Goal: Task Accomplishment & Management: Manage account settings

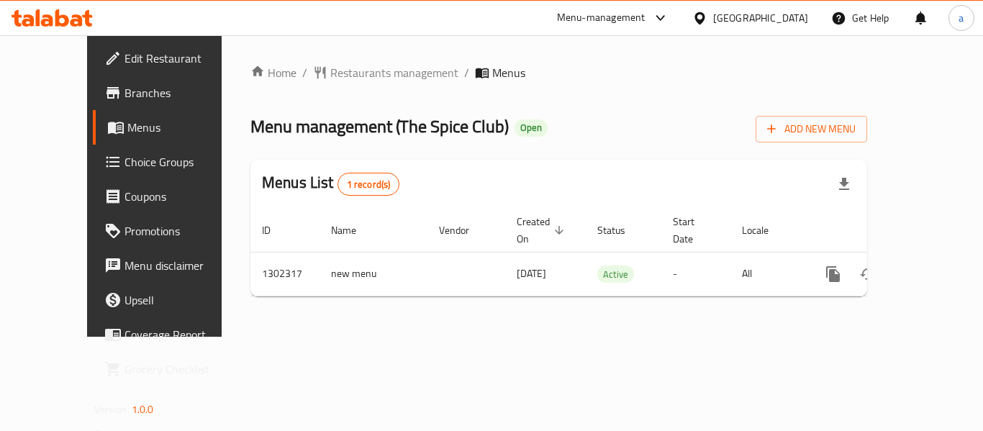
click at [713, 19] on div at bounding box center [703, 18] width 21 height 16
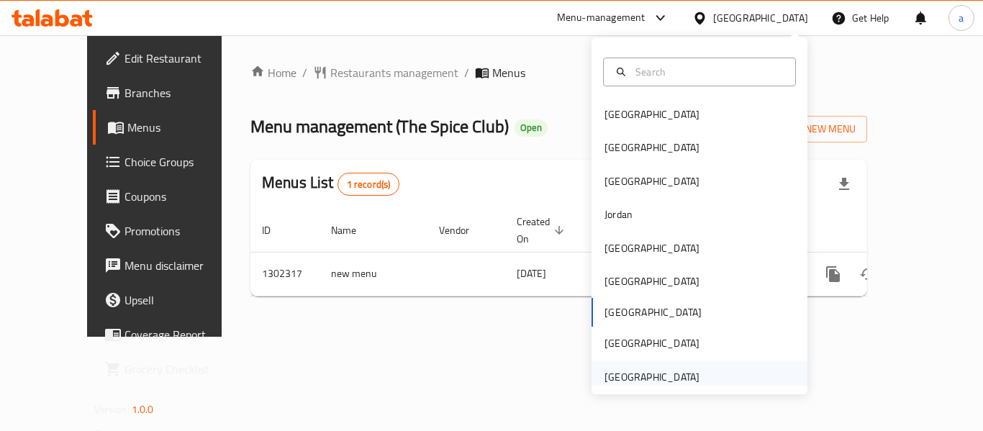
click at [649, 369] on div "[GEOGRAPHIC_DATA]" at bounding box center [652, 377] width 95 height 16
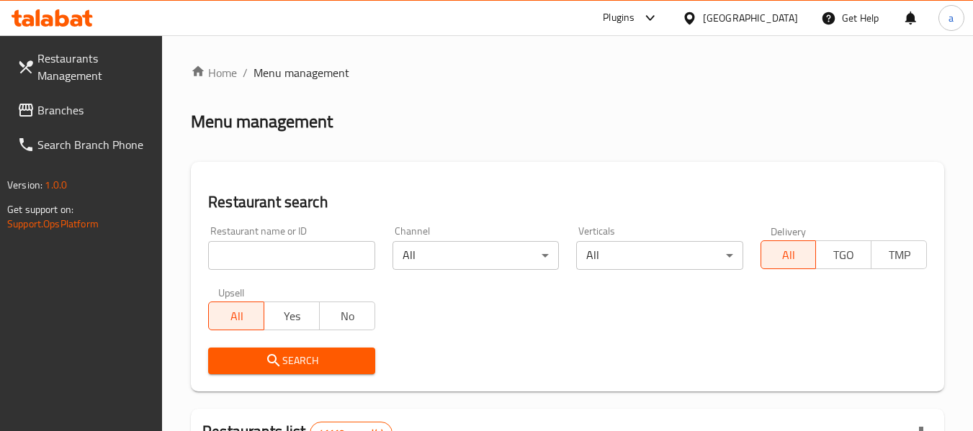
click at [78, 112] on span "Branches" at bounding box center [94, 110] width 114 height 17
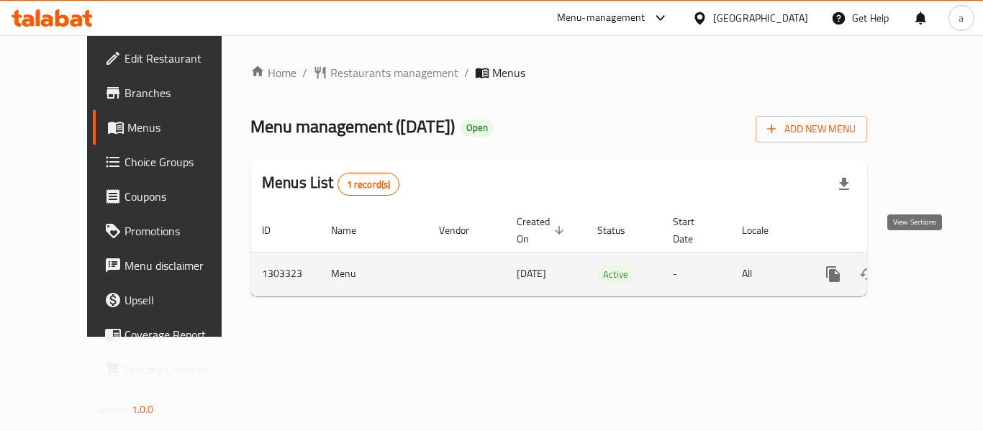
click at [932, 266] on icon "enhanced table" at bounding box center [937, 274] width 17 height 17
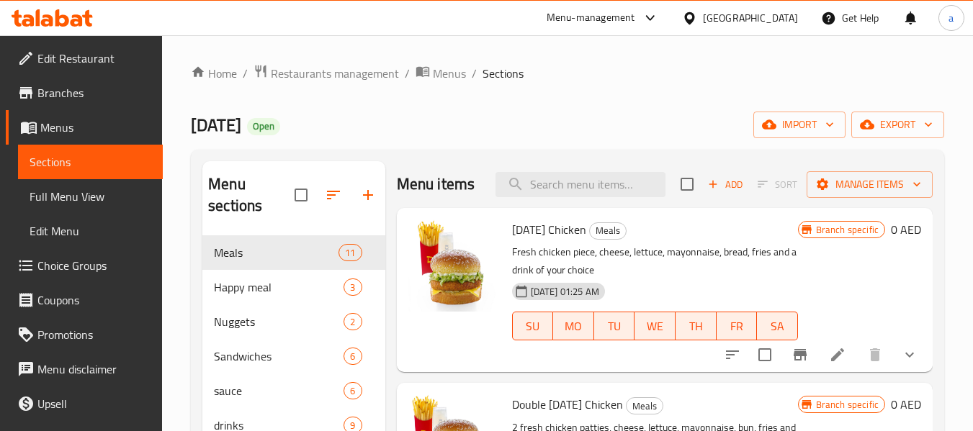
click at [85, 258] on span "Choice Groups" at bounding box center [94, 265] width 114 height 17
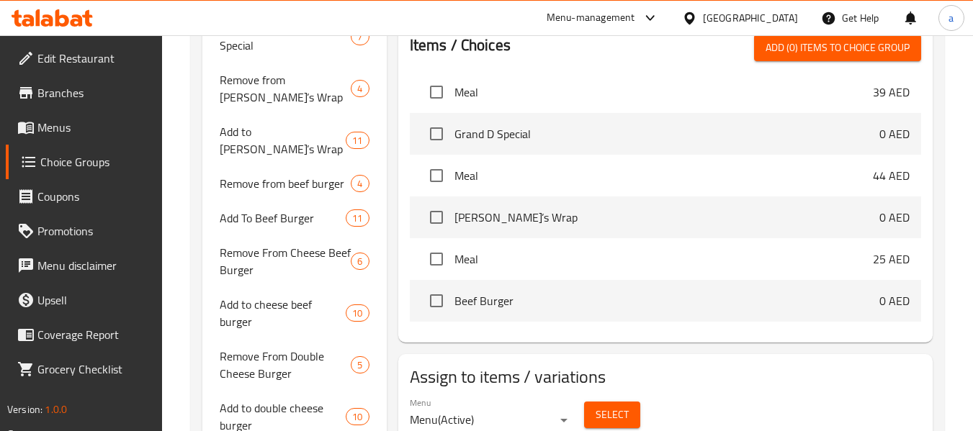
scroll to position [651, 0]
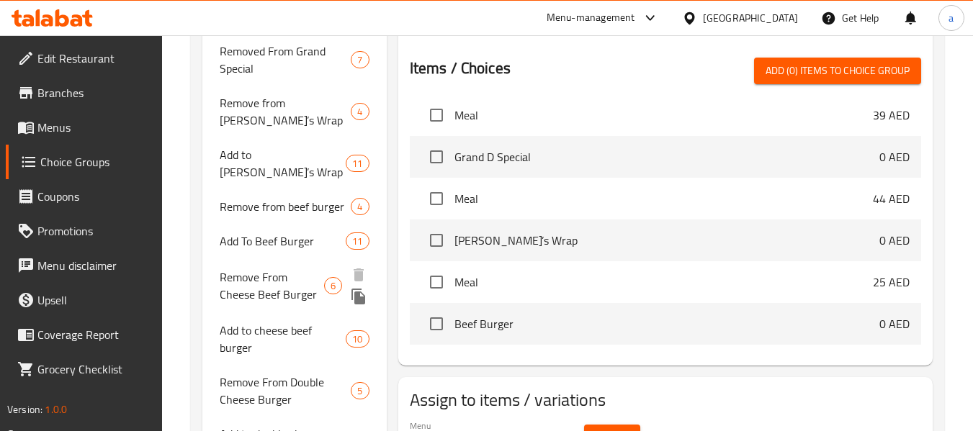
click at [284, 269] on span "Remove From Cheese Beef Burger" at bounding box center [272, 286] width 104 height 35
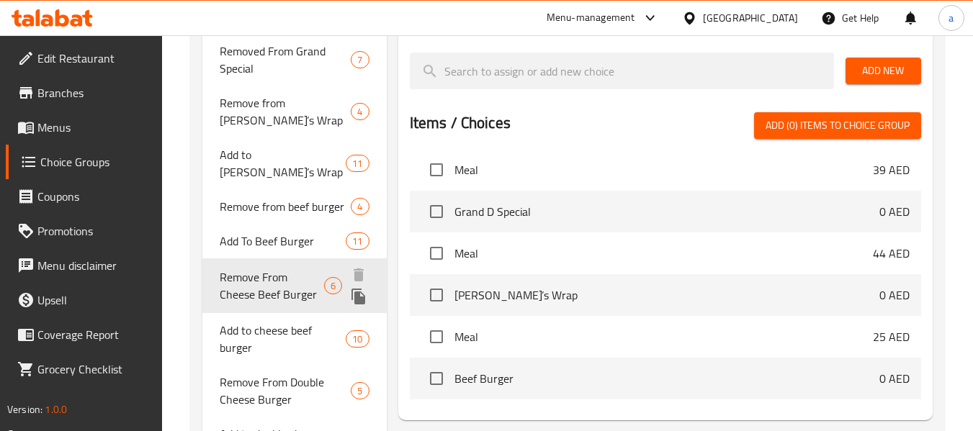
type input "Remove From Cheese Beef Burger"
type input "ازاله من تشيز بيف برقر"
type input "0"
type input "6"
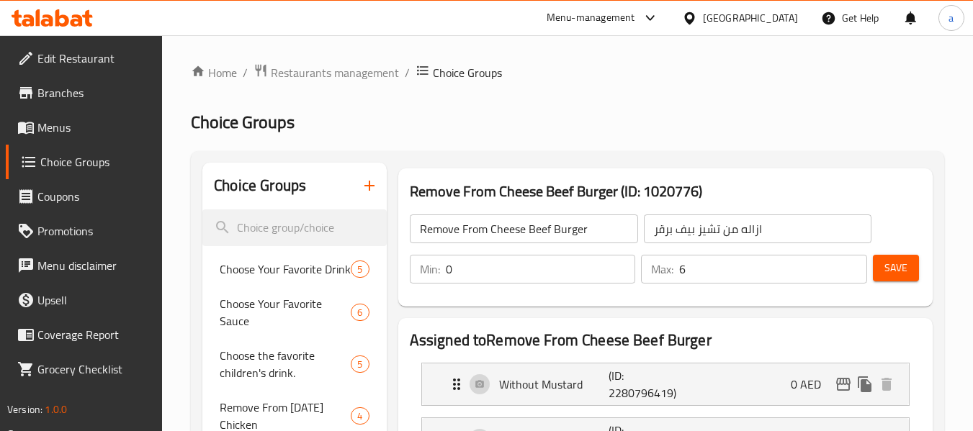
scroll to position [0, 0]
click at [346, 73] on span "Restaurants management" at bounding box center [335, 73] width 128 height 17
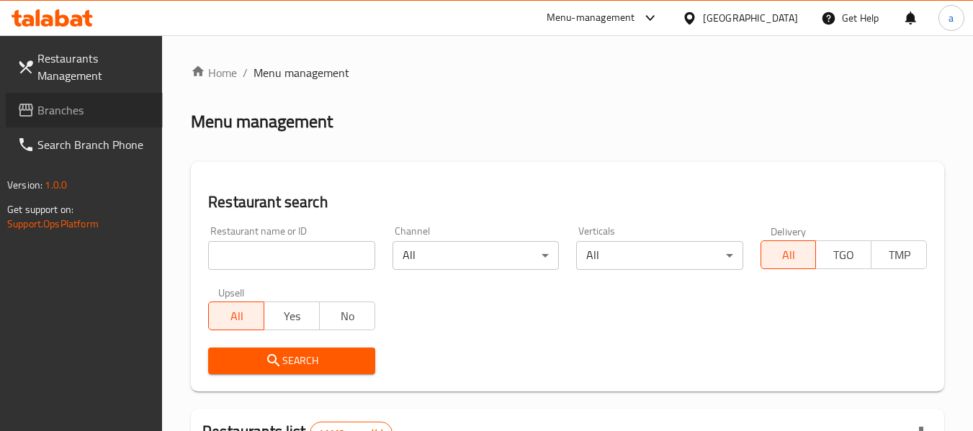
click at [68, 107] on span "Branches" at bounding box center [94, 110] width 114 height 17
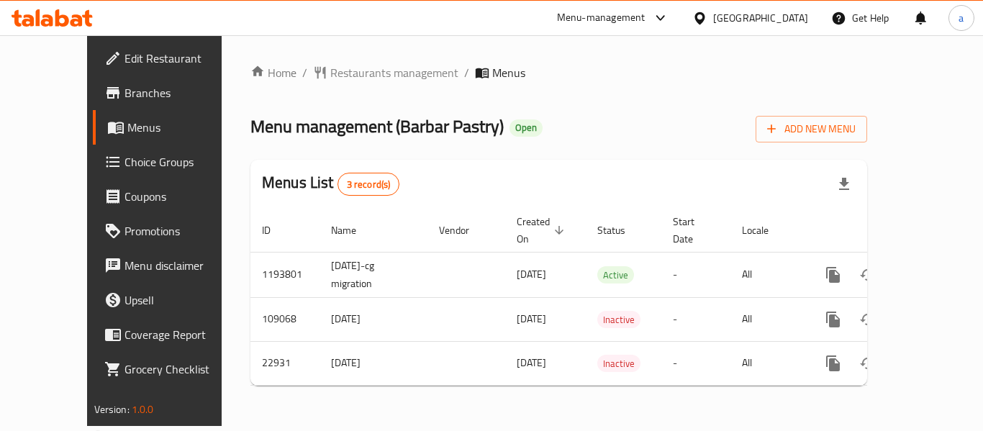
click at [748, 30] on div "[GEOGRAPHIC_DATA]" at bounding box center [750, 18] width 139 height 35
click at [734, 9] on div "[GEOGRAPHIC_DATA]" at bounding box center [750, 18] width 139 height 35
click at [702, 23] on icon at bounding box center [700, 18] width 10 height 12
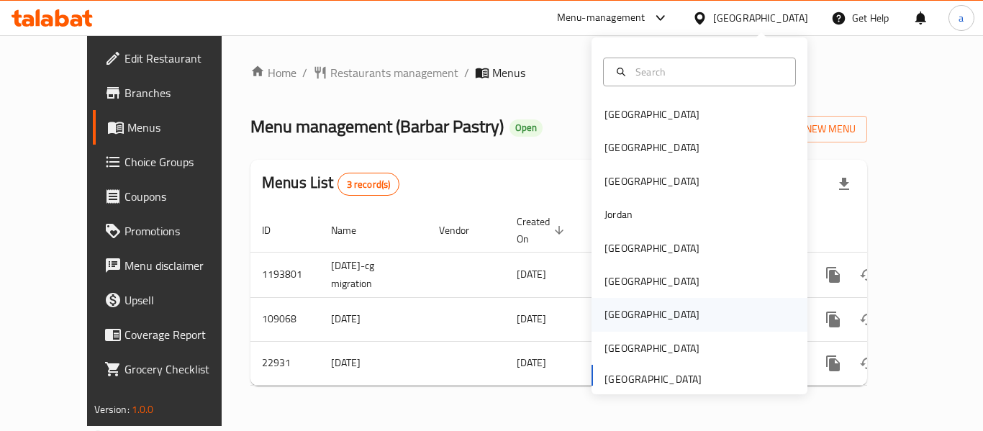
click at [613, 307] on div "[GEOGRAPHIC_DATA]" at bounding box center [652, 315] width 95 height 16
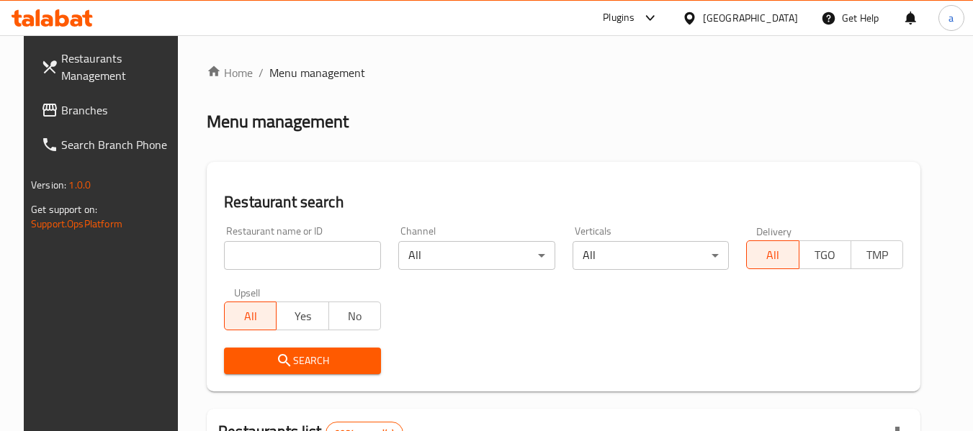
click at [99, 116] on span "Branches" at bounding box center [118, 110] width 114 height 17
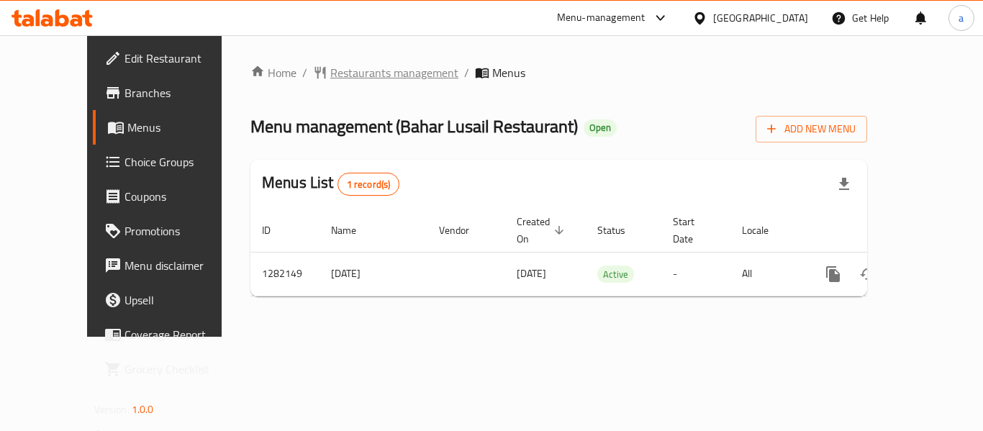
click at [330, 77] on span "Restaurants management" at bounding box center [394, 72] width 128 height 17
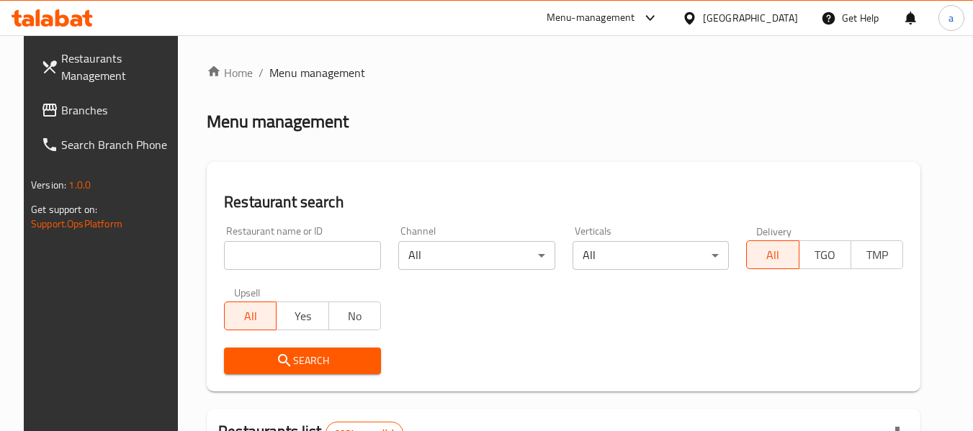
click at [703, 10] on div at bounding box center [692, 18] width 21 height 16
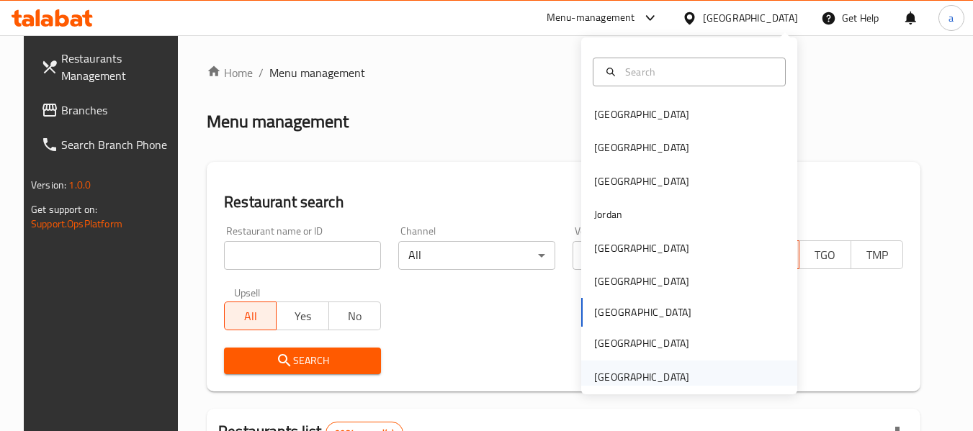
click at [628, 379] on div "[GEOGRAPHIC_DATA]" at bounding box center [641, 377] width 95 height 16
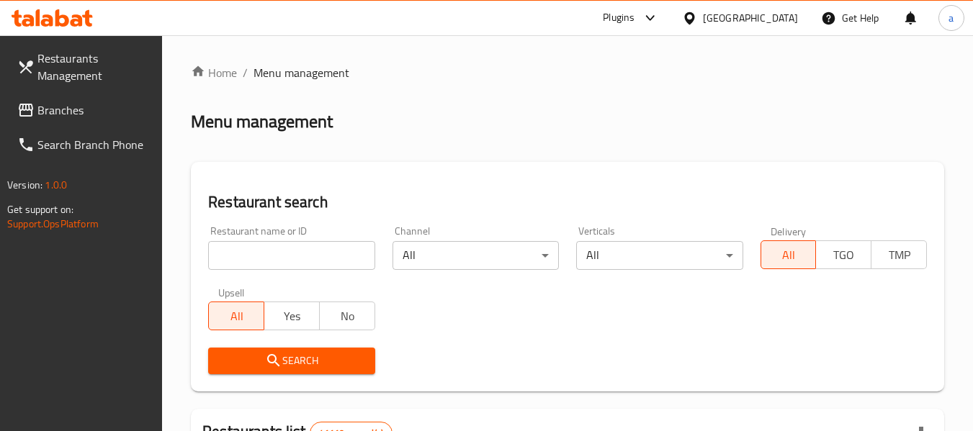
click at [89, 110] on span "Branches" at bounding box center [94, 110] width 114 height 17
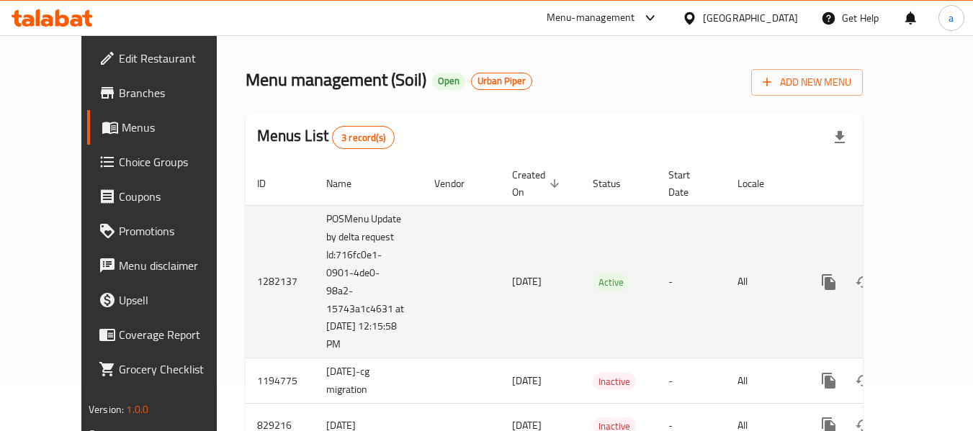
scroll to position [70, 0]
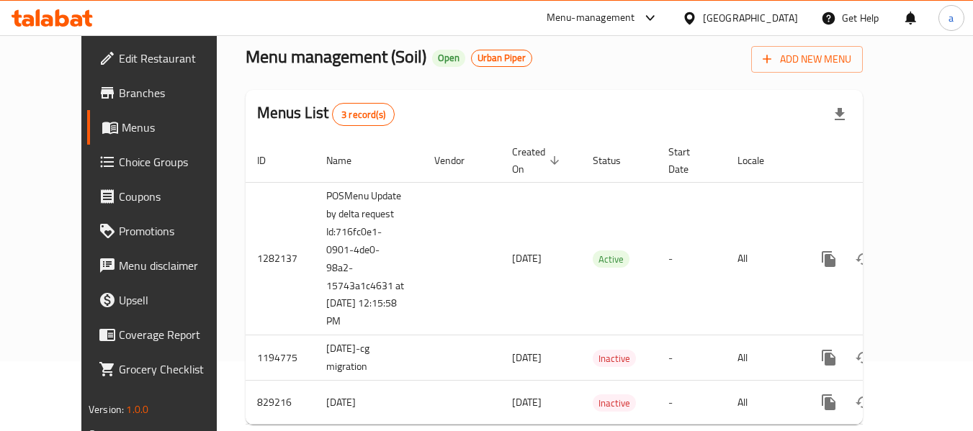
click at [487, 87] on div "Home / Restaurants management / Menus Menu management ( Soil ) Open Urban Piper…" at bounding box center [554, 215] width 617 height 442
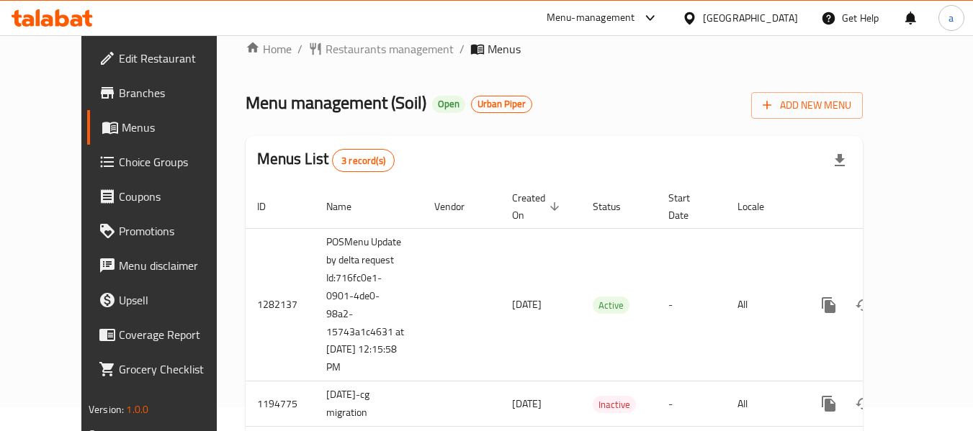
scroll to position [0, 0]
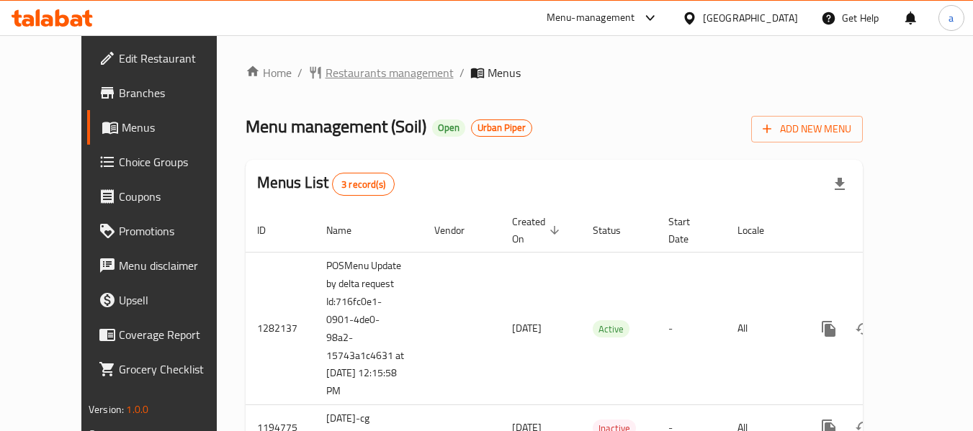
click at [348, 78] on span "Restaurants management" at bounding box center [389, 72] width 128 height 17
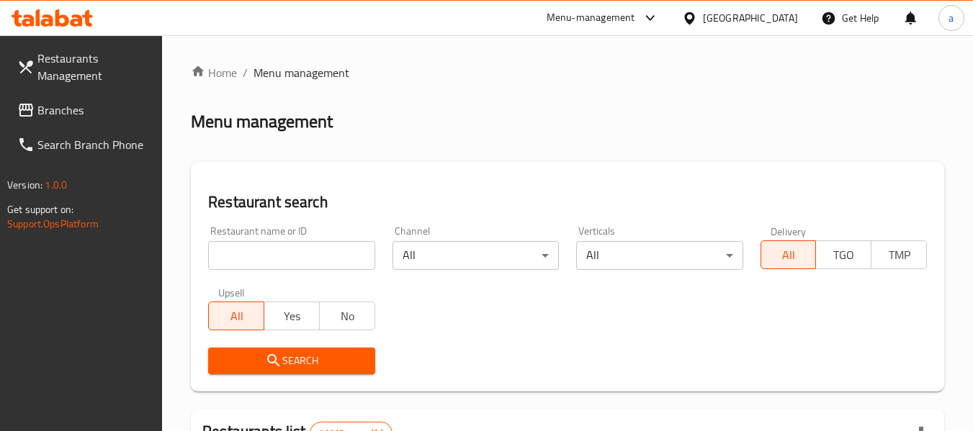
click at [338, 240] on div "Restaurant name or ID Restaurant name or ID" at bounding box center [291, 248] width 166 height 44
drag, startPoint x: 328, startPoint y: 256, endPoint x: 307, endPoint y: 279, distance: 31.6
click at [328, 256] on input "search" at bounding box center [291, 255] width 166 height 29
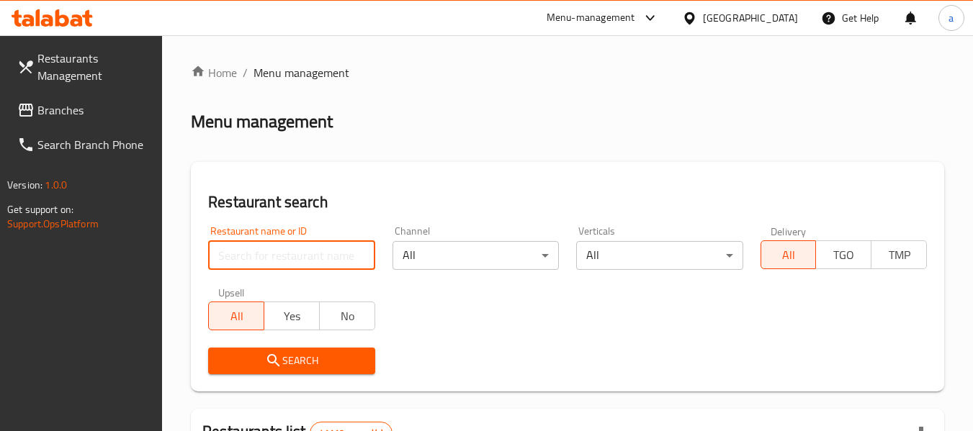
paste input "655546"
type input "655546"
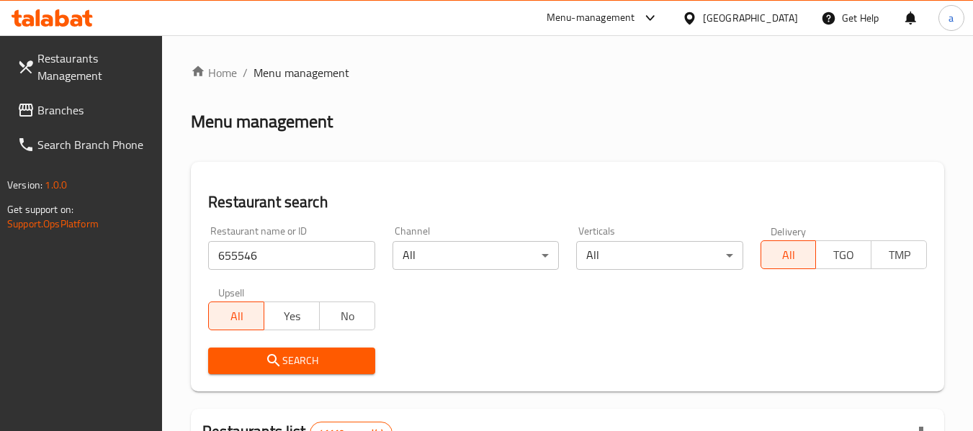
click at [289, 364] on span "Search" at bounding box center [291, 361] width 143 height 18
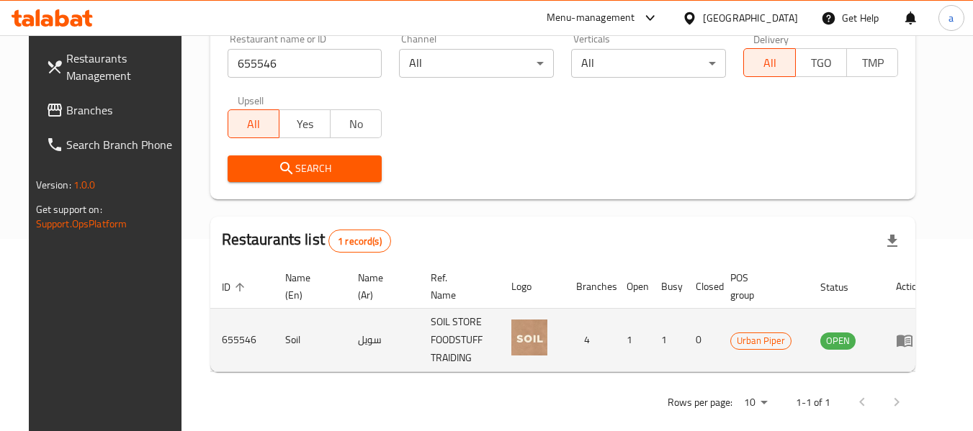
scroll to position [211, 0]
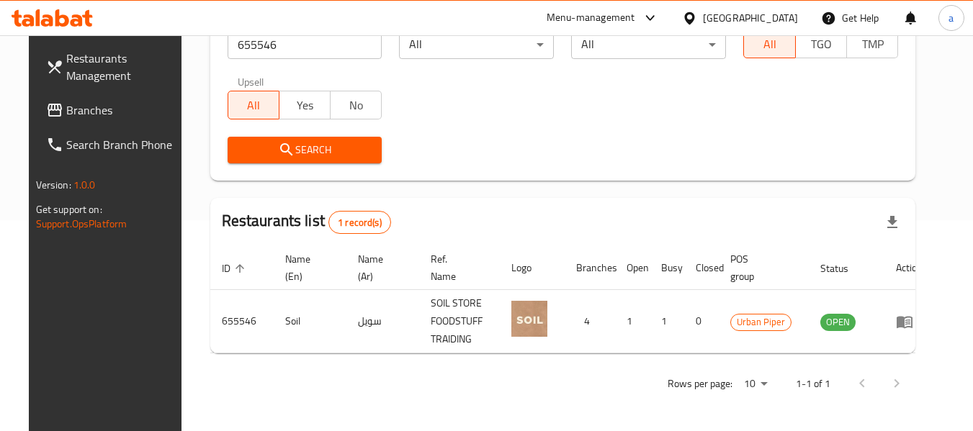
click at [84, 117] on span "Branches" at bounding box center [123, 110] width 114 height 17
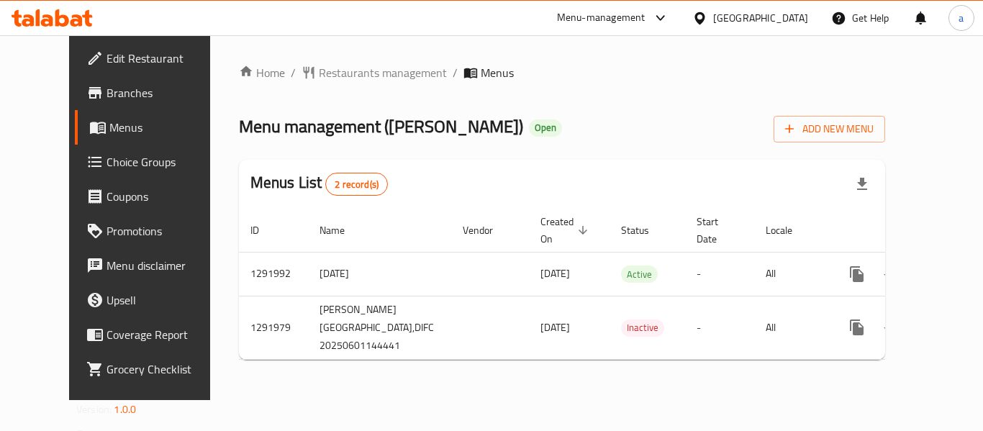
click at [736, 25] on div "[GEOGRAPHIC_DATA]" at bounding box center [760, 18] width 95 height 16
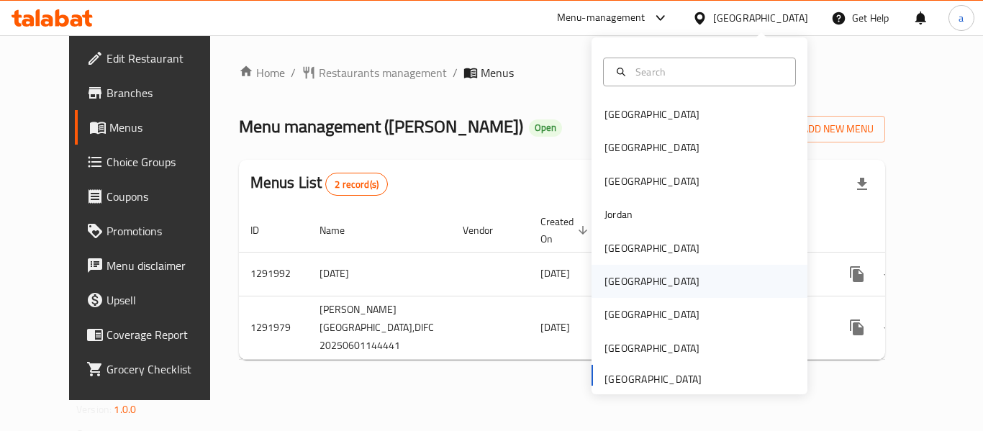
click at [618, 284] on div "Oman" at bounding box center [652, 282] width 95 height 16
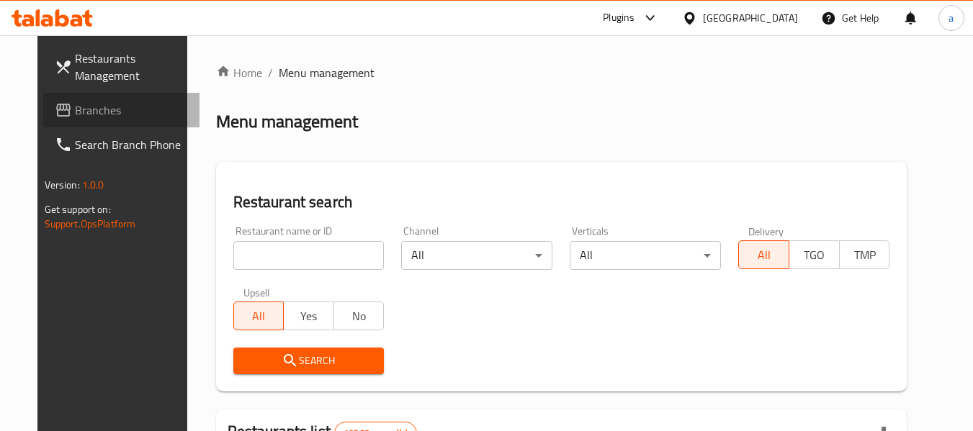
click at [78, 112] on span "Branches" at bounding box center [132, 110] width 114 height 17
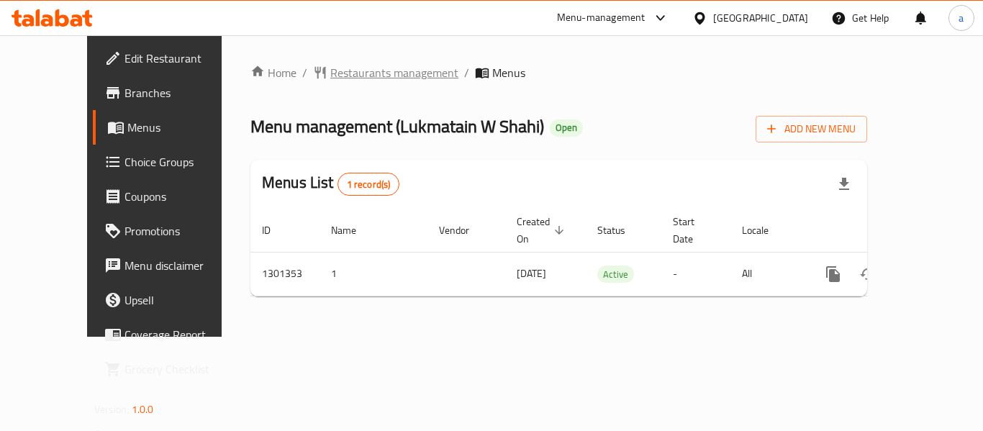
click at [330, 64] on span "Restaurants management" at bounding box center [394, 72] width 128 height 17
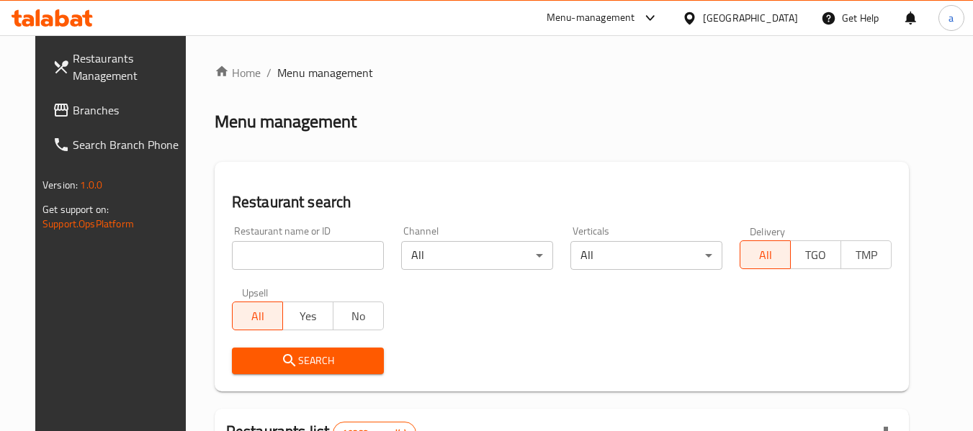
click at [84, 109] on span "Branches" at bounding box center [130, 110] width 114 height 17
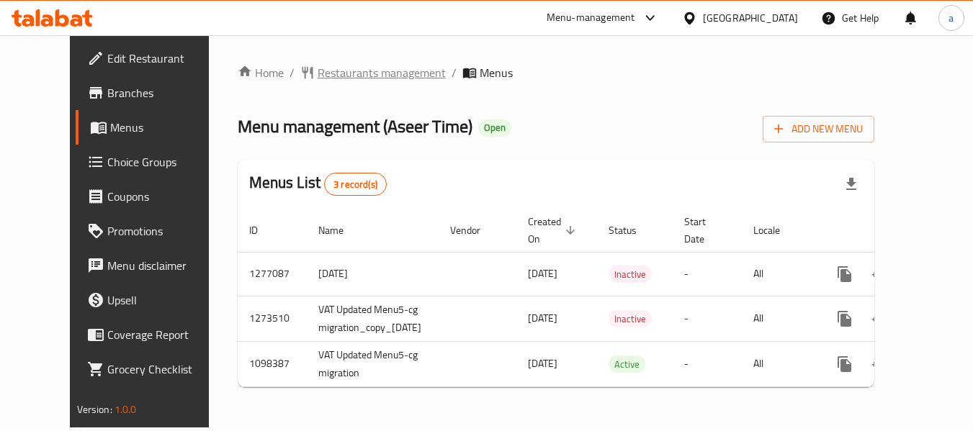
click at [318, 70] on span "Restaurants management" at bounding box center [382, 72] width 128 height 17
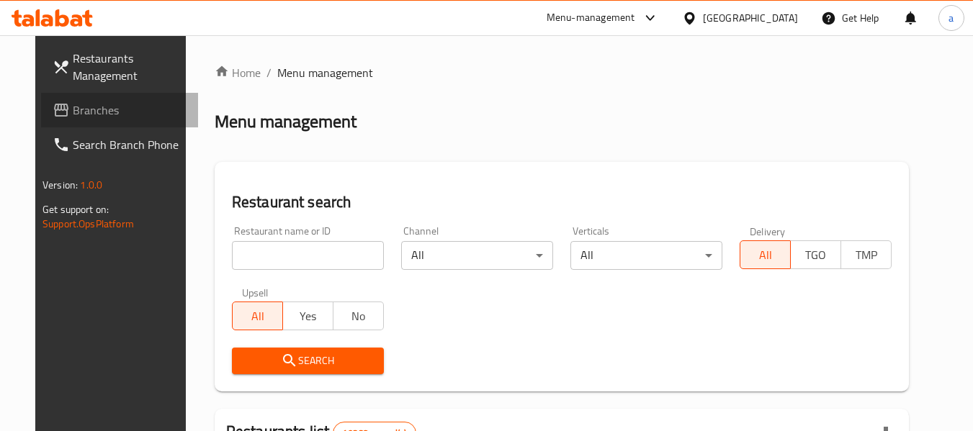
click at [116, 110] on span "Branches" at bounding box center [130, 110] width 114 height 17
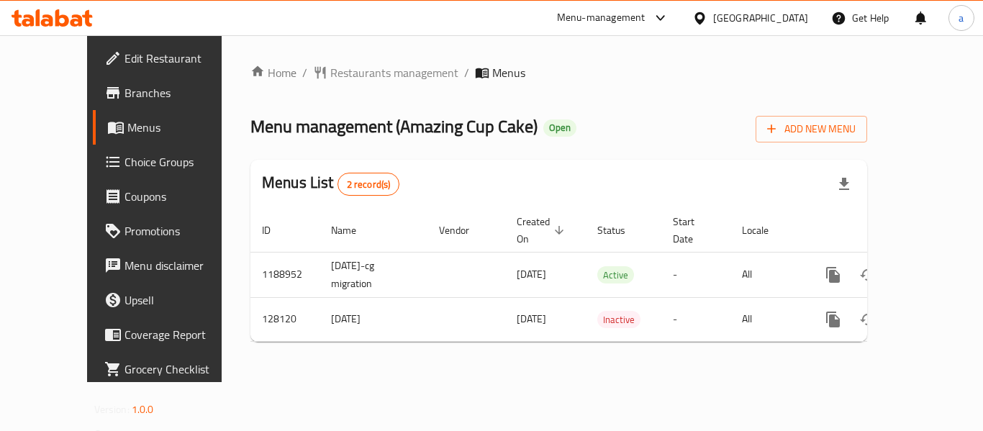
click at [713, 17] on div at bounding box center [703, 18] width 21 height 16
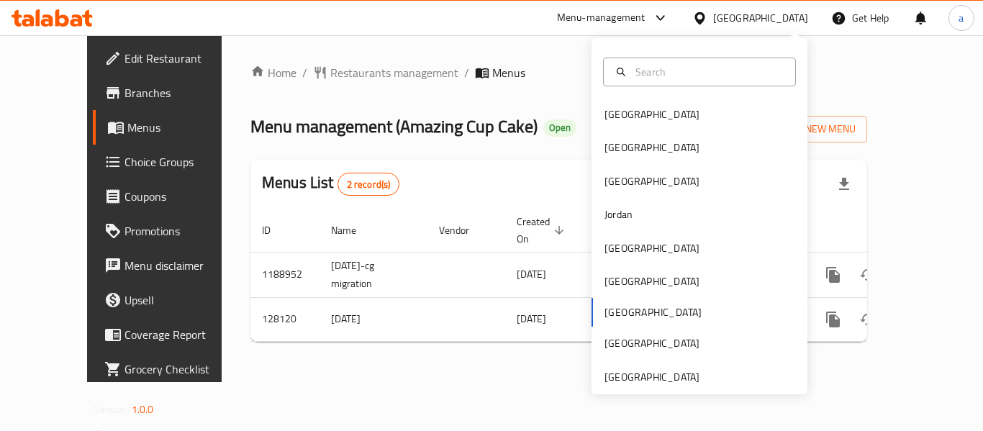
click at [628, 382] on div "Home / Restaurants management / Menus Menu management ( Amazing Cup Cake ) Open…" at bounding box center [559, 208] width 675 height 347
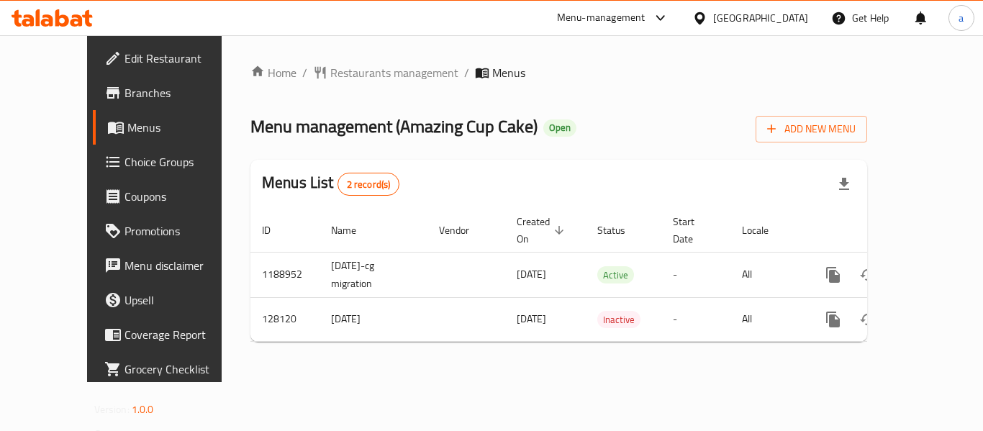
click at [760, 19] on div "[GEOGRAPHIC_DATA]" at bounding box center [750, 18] width 139 height 35
click at [789, 5] on div "[GEOGRAPHIC_DATA]" at bounding box center [750, 18] width 139 height 35
click at [780, 9] on div "[GEOGRAPHIC_DATA]" at bounding box center [750, 18] width 139 height 35
click at [708, 23] on icon at bounding box center [700, 18] width 15 height 15
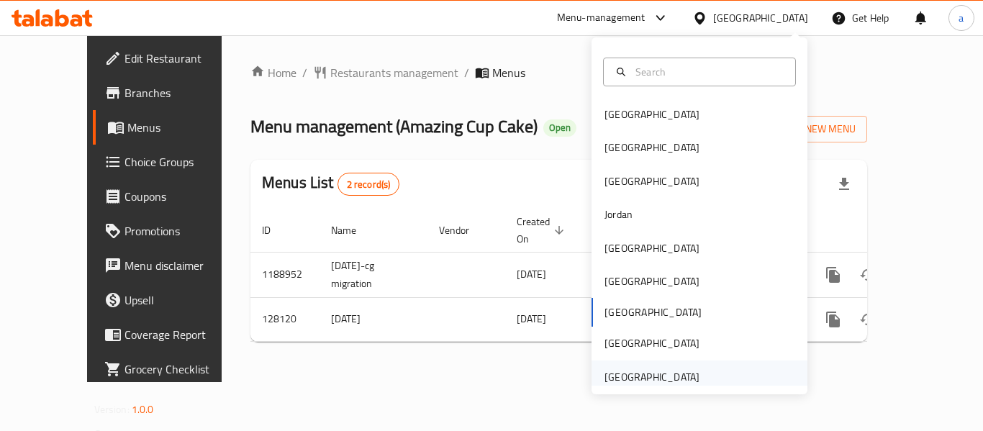
click at [672, 375] on div "[GEOGRAPHIC_DATA]" at bounding box center [652, 377] width 95 height 16
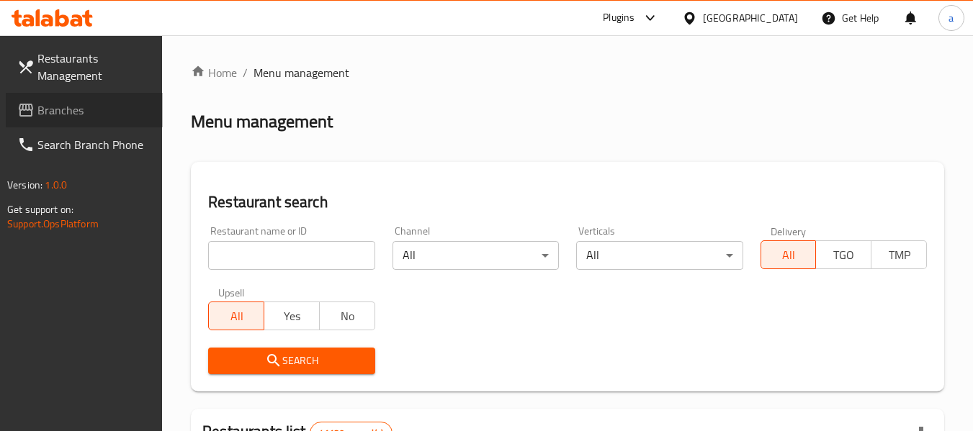
click at [100, 113] on span "Branches" at bounding box center [94, 110] width 114 height 17
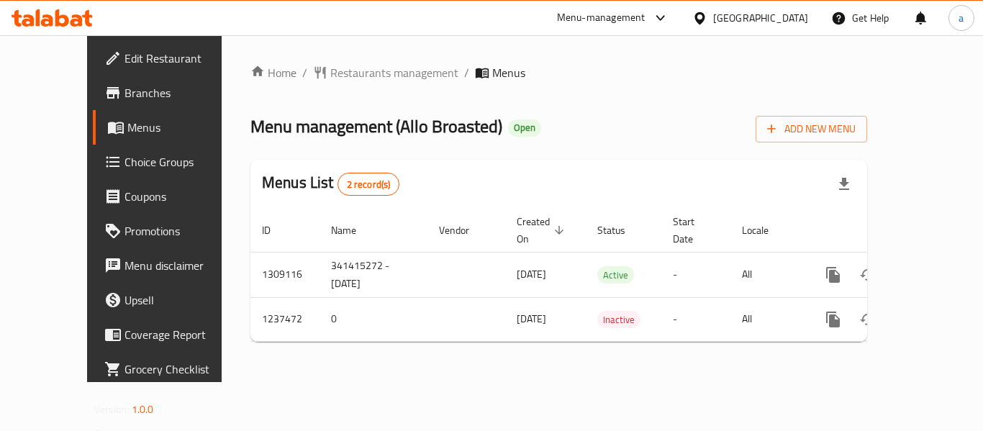
click at [698, 11] on icon at bounding box center [700, 18] width 15 height 15
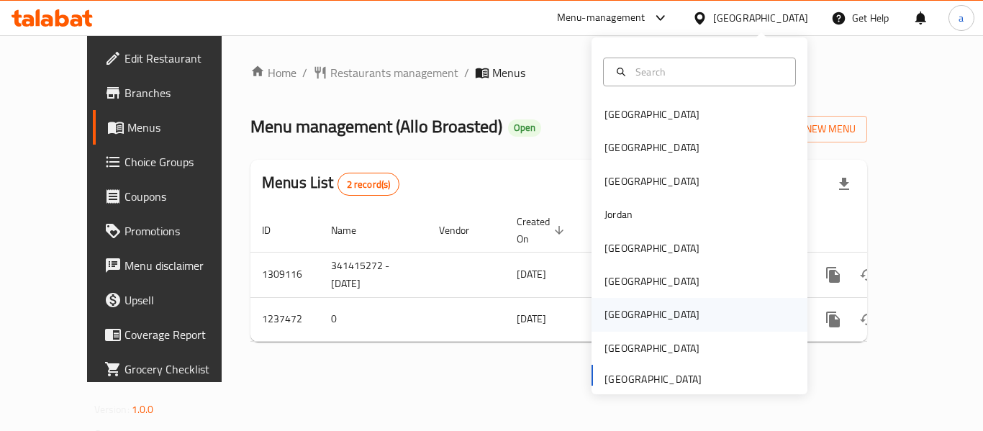
click at [606, 317] on div "[GEOGRAPHIC_DATA]" at bounding box center [652, 315] width 95 height 16
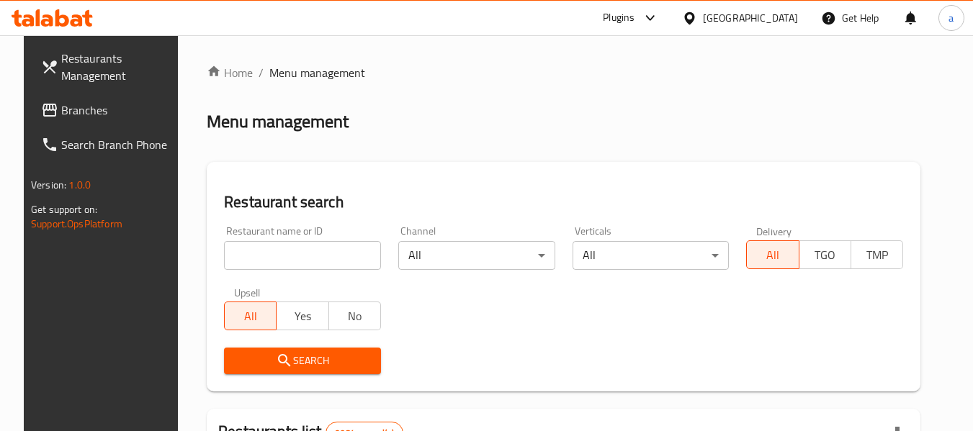
drag, startPoint x: 94, startPoint y: 109, endPoint x: 5, endPoint y: 171, distance: 108.6
click at [93, 109] on span "Branches" at bounding box center [118, 110] width 114 height 17
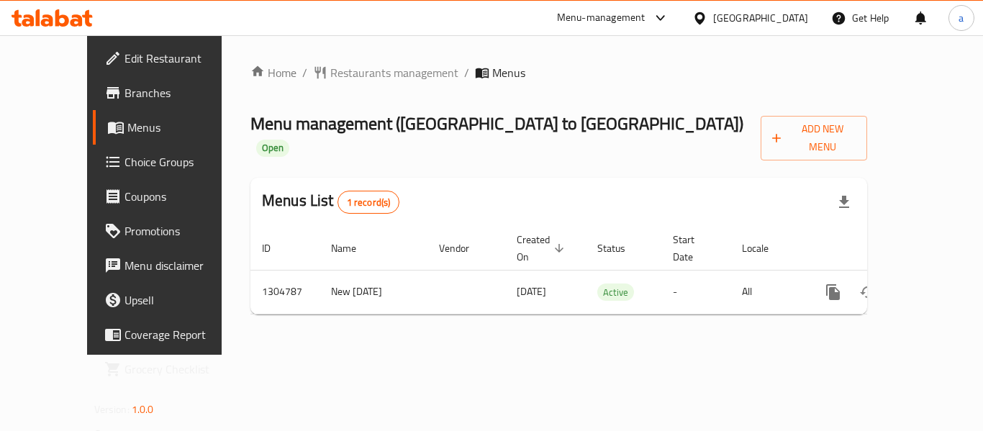
click at [798, 17] on div "[GEOGRAPHIC_DATA]" at bounding box center [760, 18] width 95 height 16
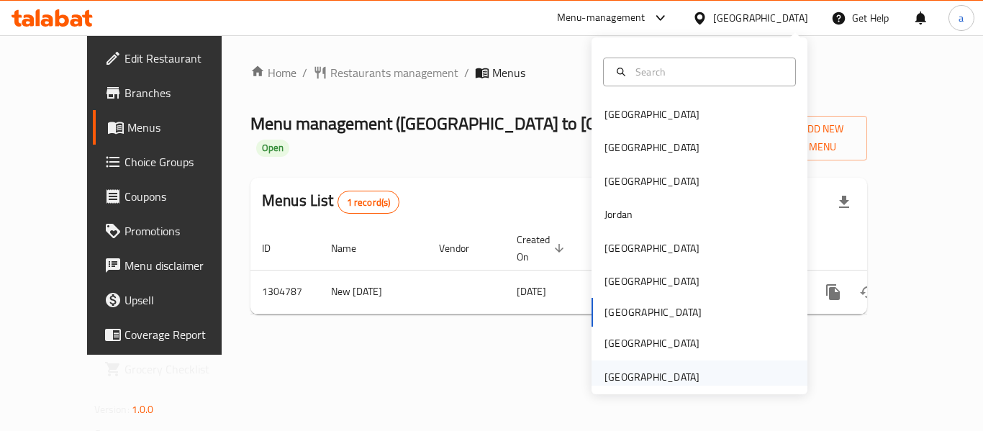
click at [668, 371] on div "[GEOGRAPHIC_DATA]" at bounding box center [652, 377] width 95 height 16
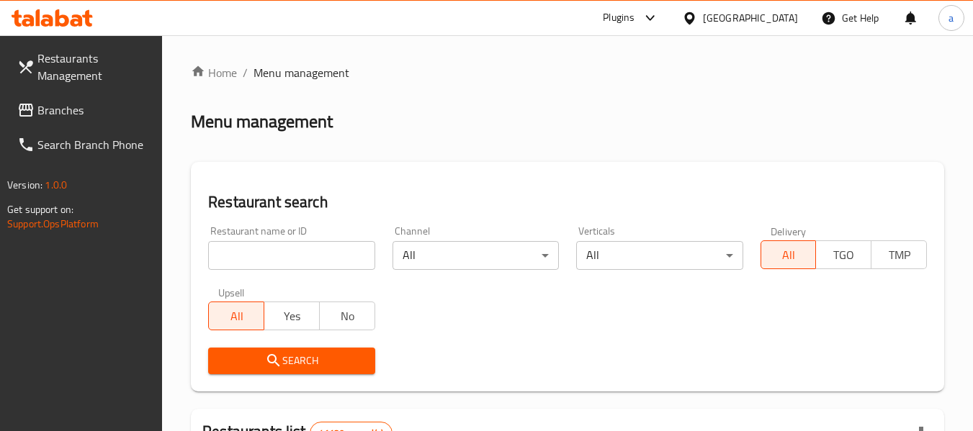
click at [48, 102] on span "Branches" at bounding box center [94, 110] width 114 height 17
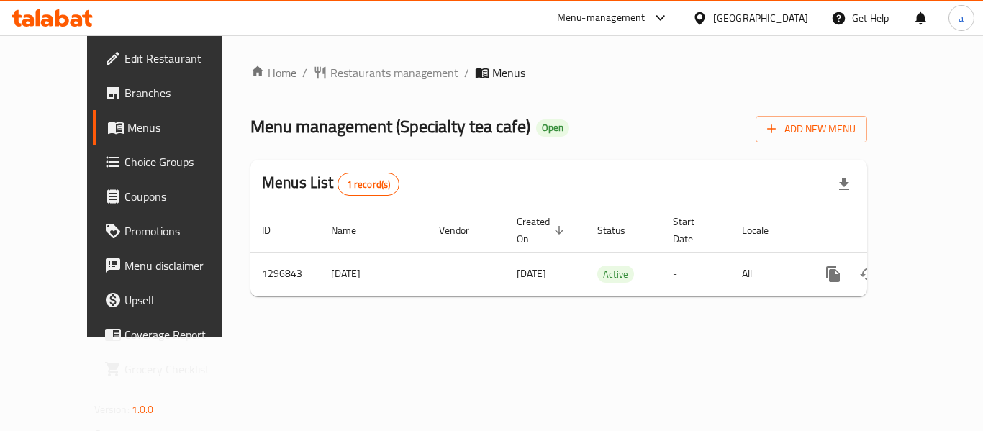
click at [748, 20] on div "[GEOGRAPHIC_DATA]" at bounding box center [760, 18] width 95 height 16
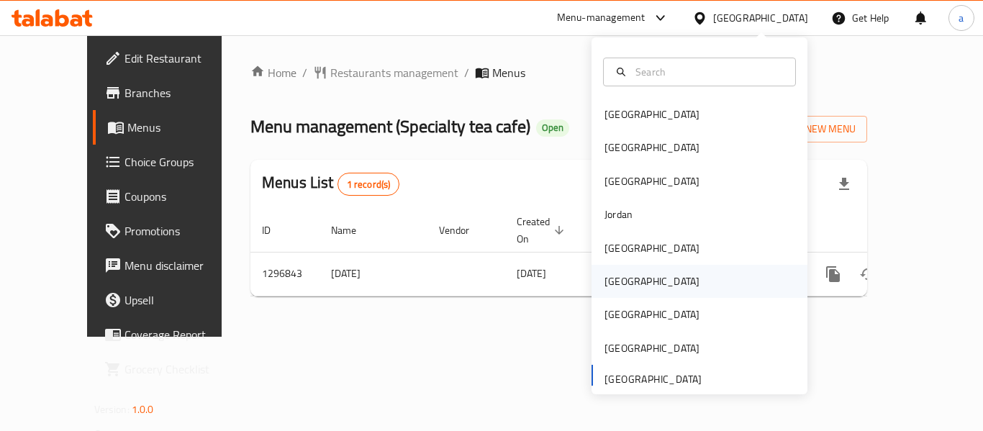
click at [631, 297] on div "[GEOGRAPHIC_DATA]" at bounding box center [652, 281] width 118 height 33
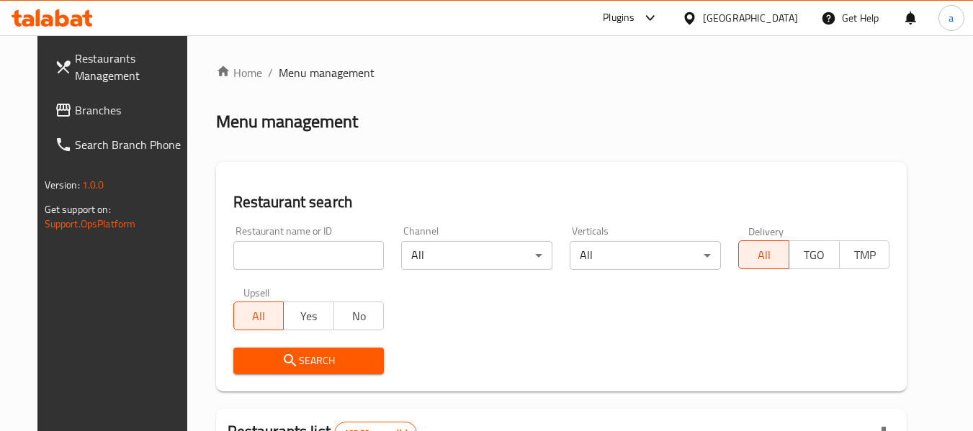
click at [61, 94] on link "Branches" at bounding box center [121, 110] width 157 height 35
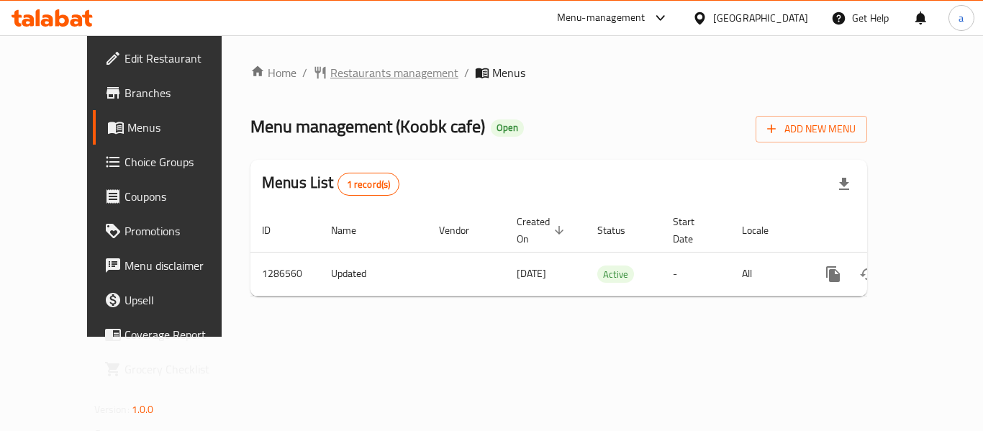
click at [330, 76] on span "Restaurants management" at bounding box center [394, 72] width 128 height 17
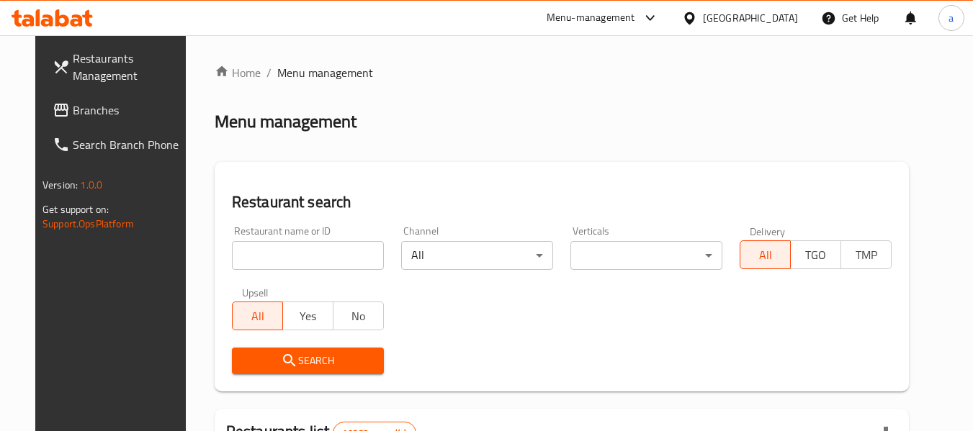
click at [776, 22] on div "[GEOGRAPHIC_DATA]" at bounding box center [750, 18] width 95 height 16
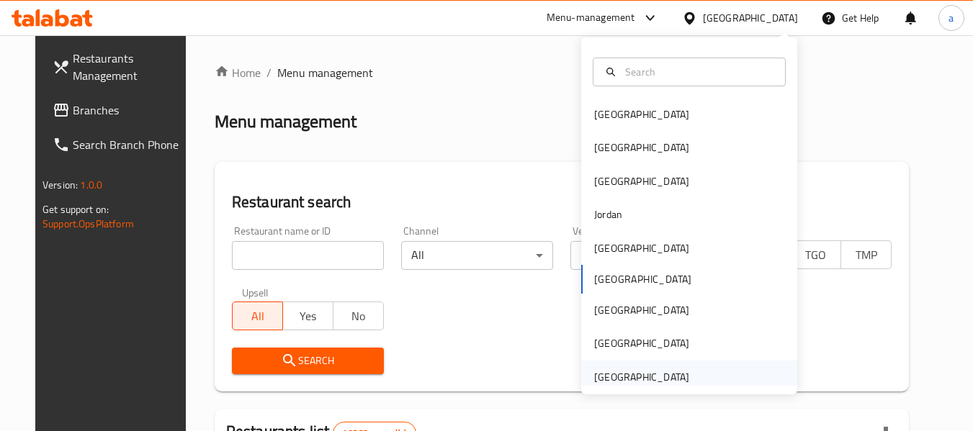
click at [665, 377] on div "[GEOGRAPHIC_DATA]" at bounding box center [641, 377] width 95 height 16
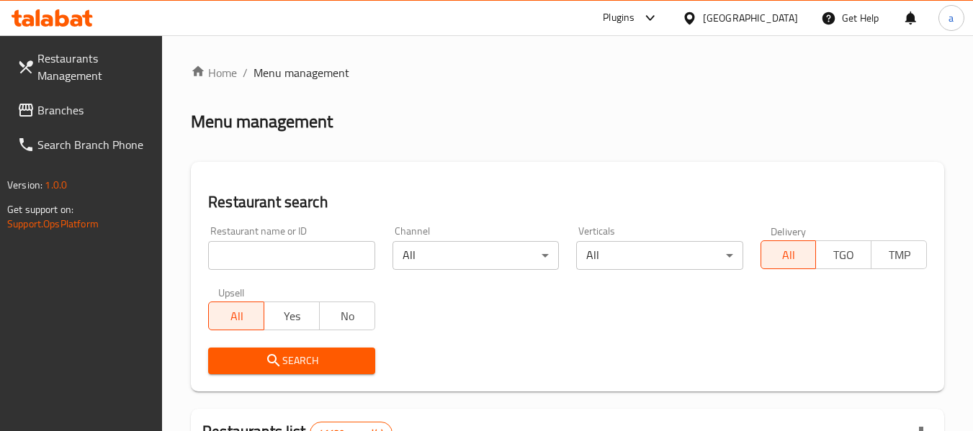
click at [80, 104] on span "Branches" at bounding box center [94, 110] width 114 height 17
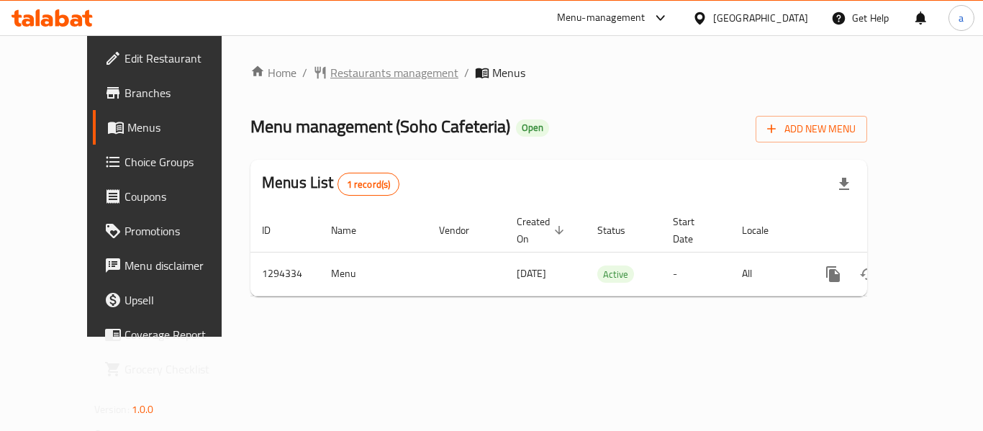
click at [330, 78] on span "Restaurants management" at bounding box center [394, 72] width 128 height 17
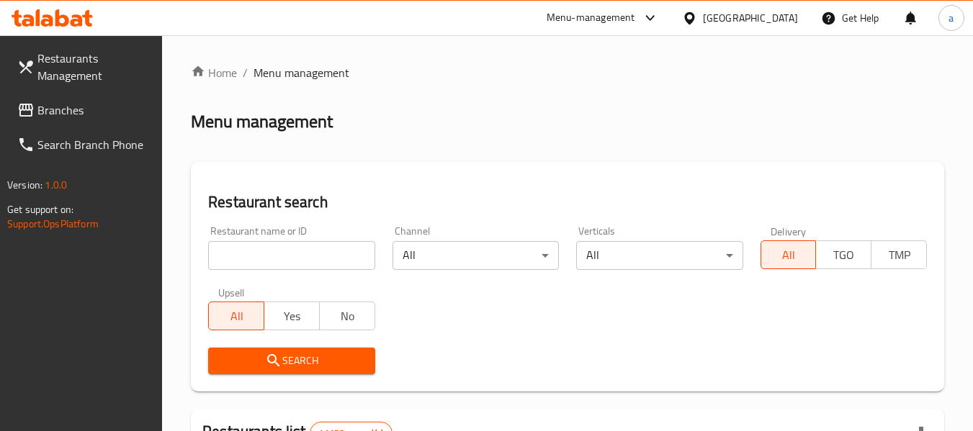
click at [95, 120] on link "Branches" at bounding box center [84, 110] width 157 height 35
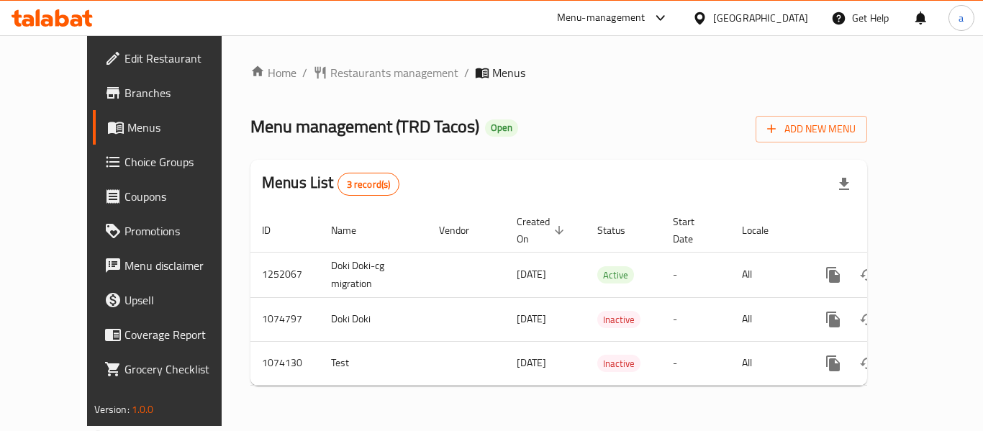
click at [730, 19] on div "[GEOGRAPHIC_DATA]" at bounding box center [760, 18] width 95 height 16
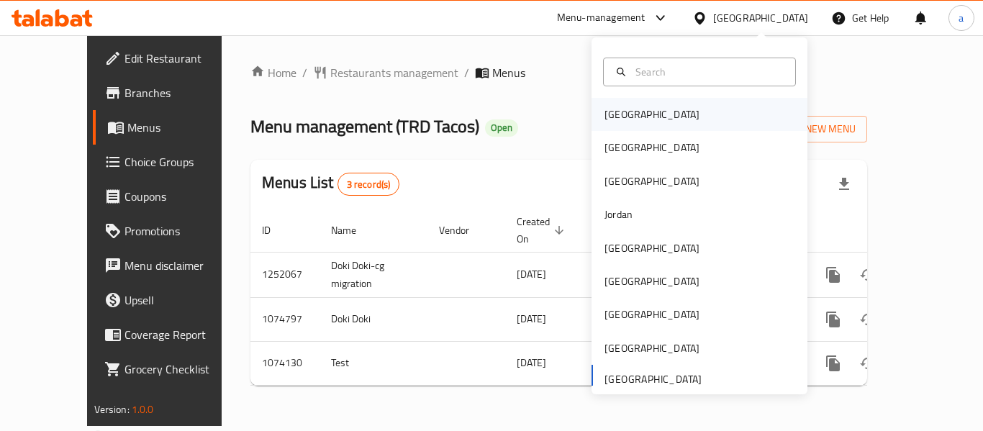
click at [621, 110] on div "[GEOGRAPHIC_DATA]" at bounding box center [652, 115] width 95 height 16
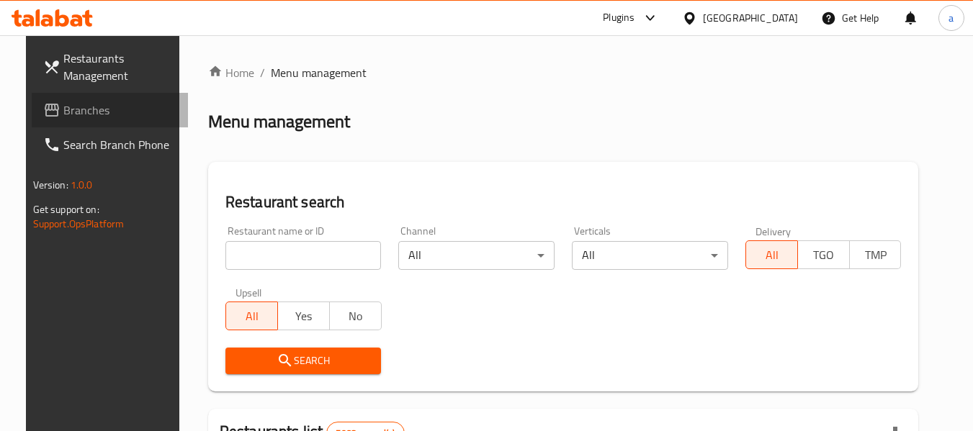
click at [59, 126] on link "Branches" at bounding box center [110, 110] width 157 height 35
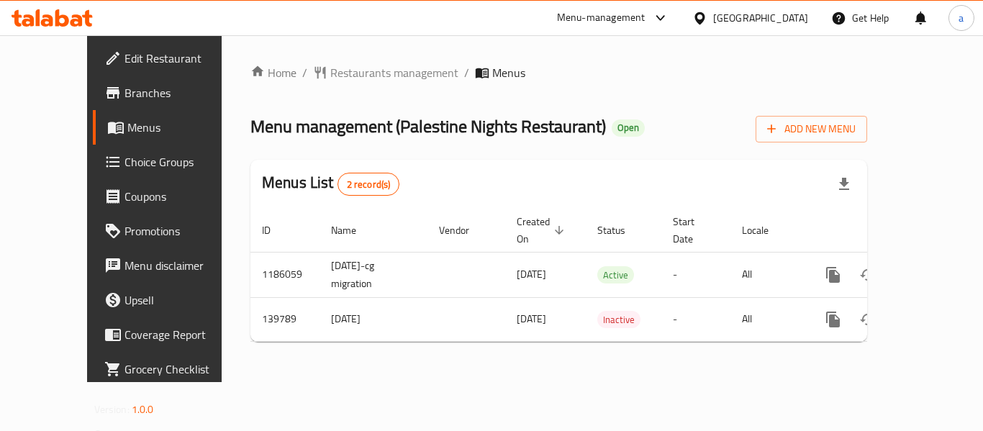
click at [778, 17] on div "[GEOGRAPHIC_DATA]" at bounding box center [760, 18] width 95 height 16
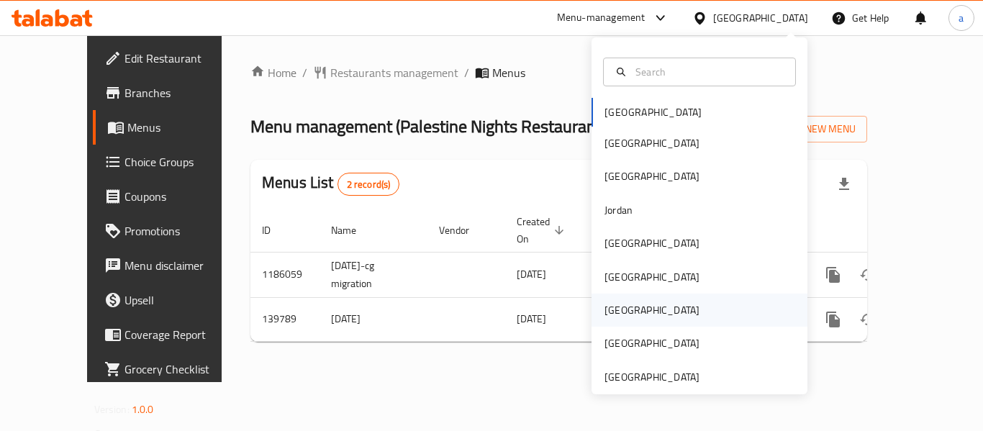
click at [635, 311] on div "[GEOGRAPHIC_DATA]" at bounding box center [700, 310] width 216 height 33
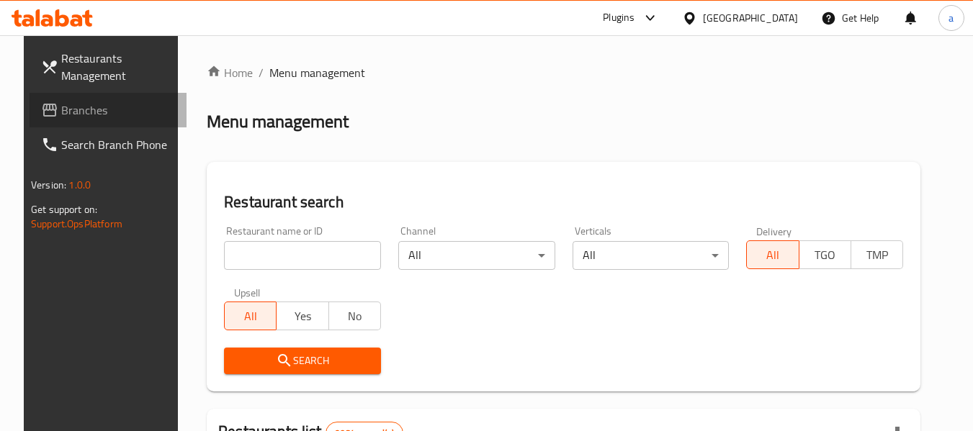
click at [47, 95] on link "Branches" at bounding box center [108, 110] width 157 height 35
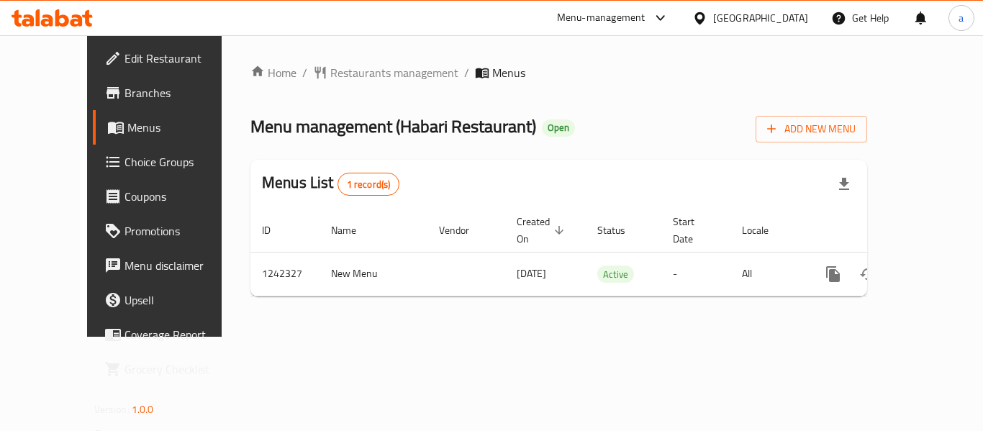
click at [801, 8] on div "[GEOGRAPHIC_DATA]" at bounding box center [750, 18] width 139 height 35
click at [713, 16] on div at bounding box center [703, 18] width 21 height 16
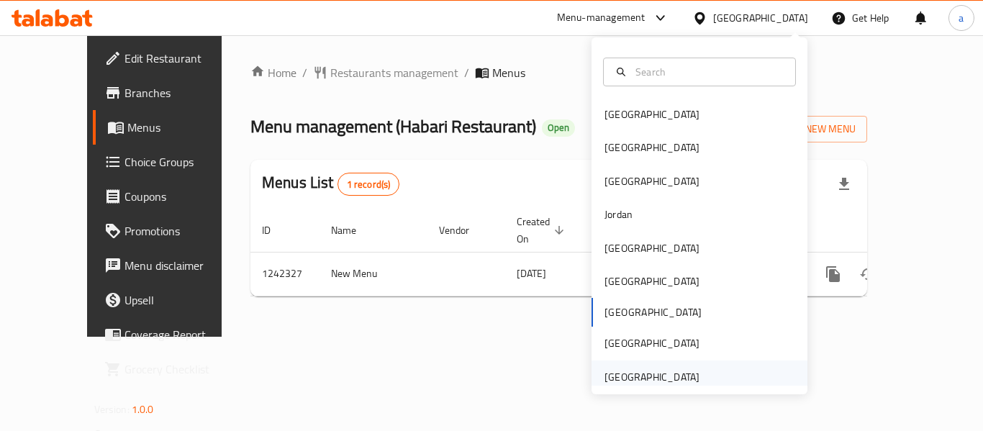
click at [615, 384] on div "[GEOGRAPHIC_DATA]" at bounding box center [652, 377] width 95 height 16
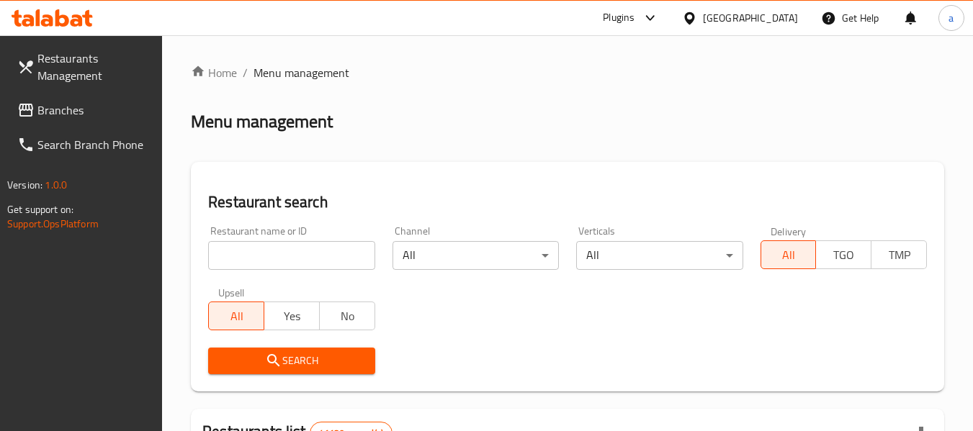
click at [122, 98] on link "Branches" at bounding box center [84, 110] width 157 height 35
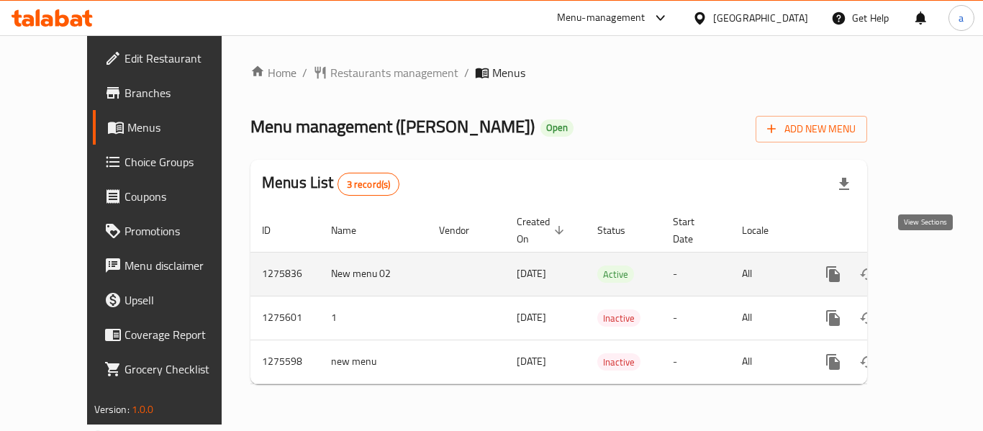
click at [931, 268] on icon "enhanced table" at bounding box center [937, 274] width 13 height 13
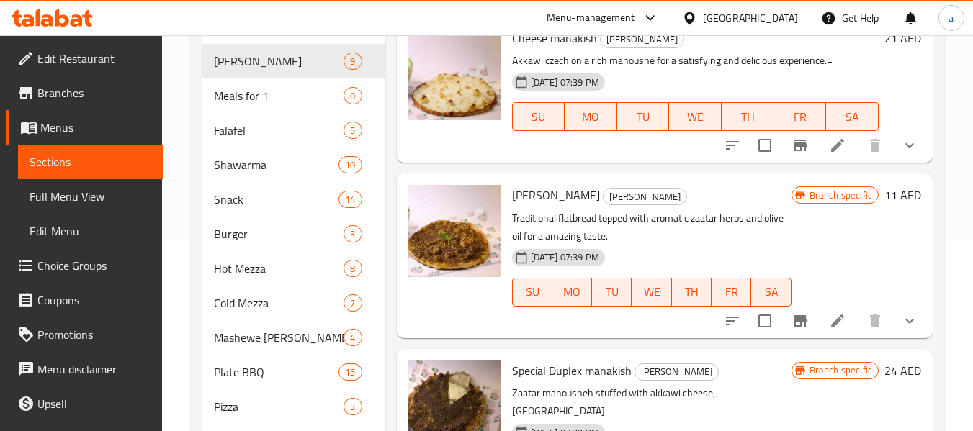
scroll to position [190, 0]
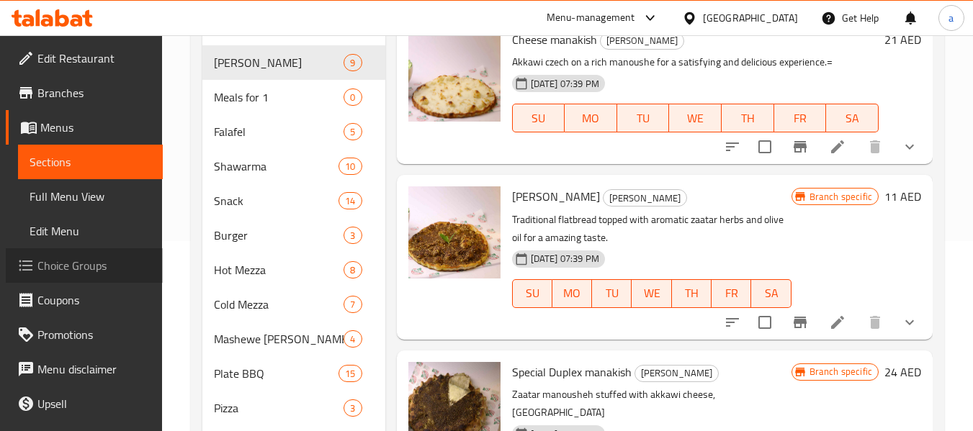
click at [104, 274] on span "Choice Groups" at bounding box center [94, 265] width 114 height 17
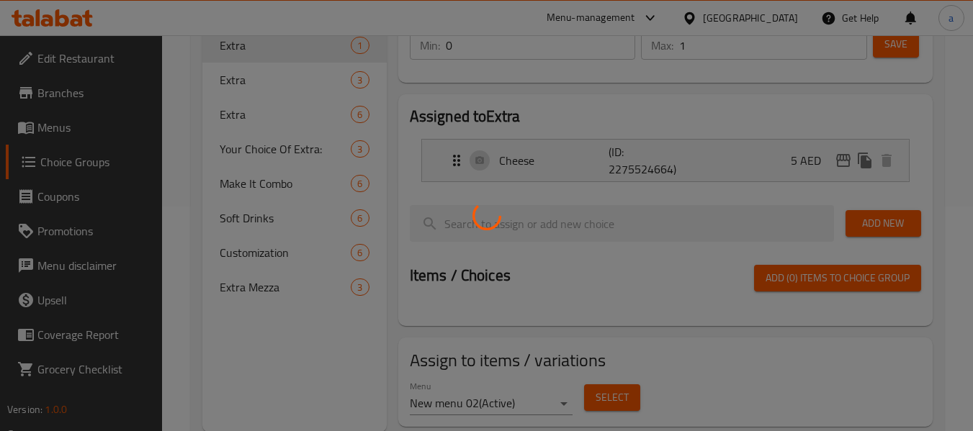
scroll to position [266, 0]
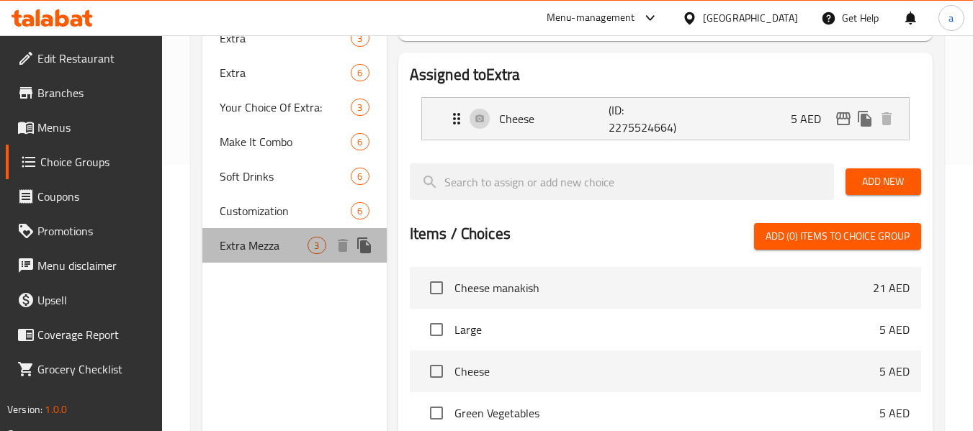
click at [290, 246] on span "Extra Mezza" at bounding box center [264, 245] width 88 height 17
type input "Extra Mezza"
type input "إضافة مازة"
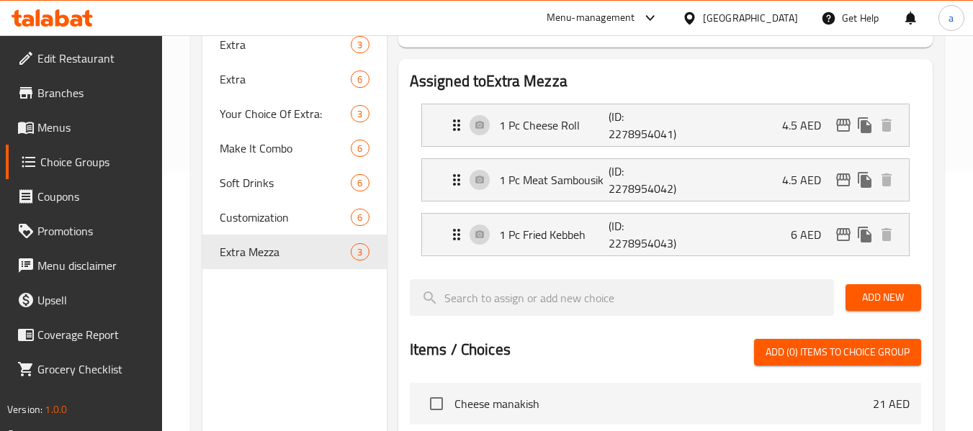
scroll to position [288, 0]
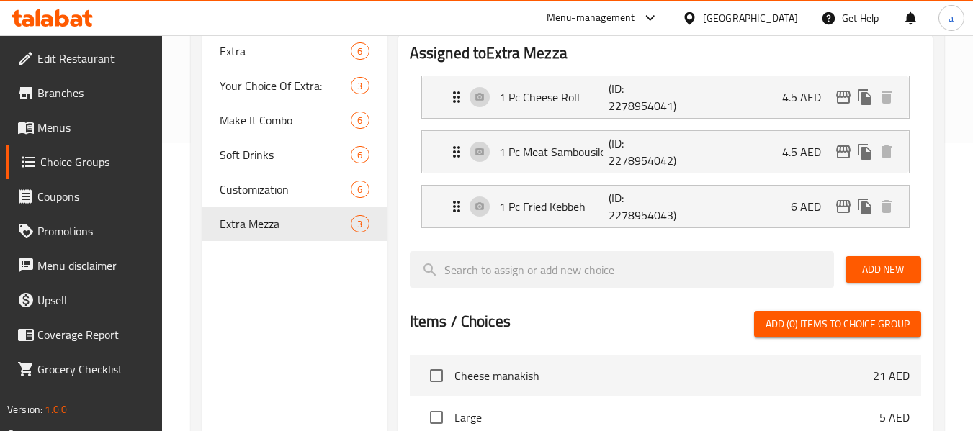
click at [775, 13] on div "[GEOGRAPHIC_DATA]" at bounding box center [750, 18] width 95 height 16
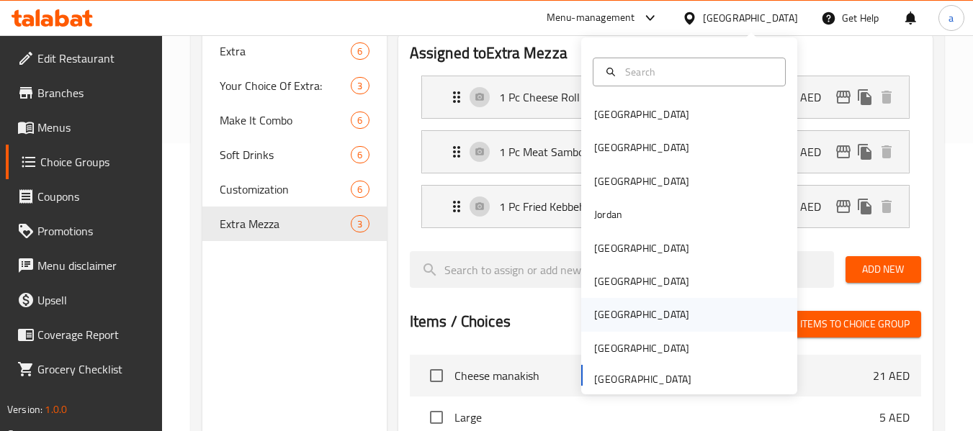
click at [629, 317] on div "[GEOGRAPHIC_DATA]" at bounding box center [689, 314] width 216 height 33
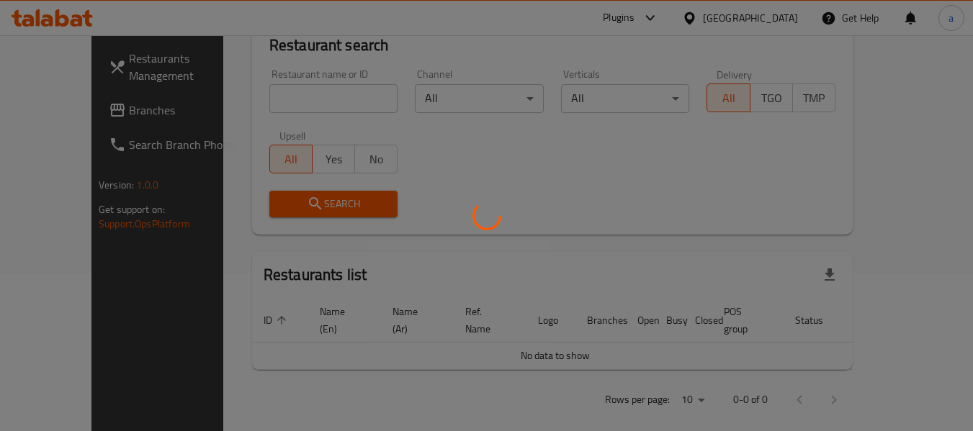
scroll to position [288, 0]
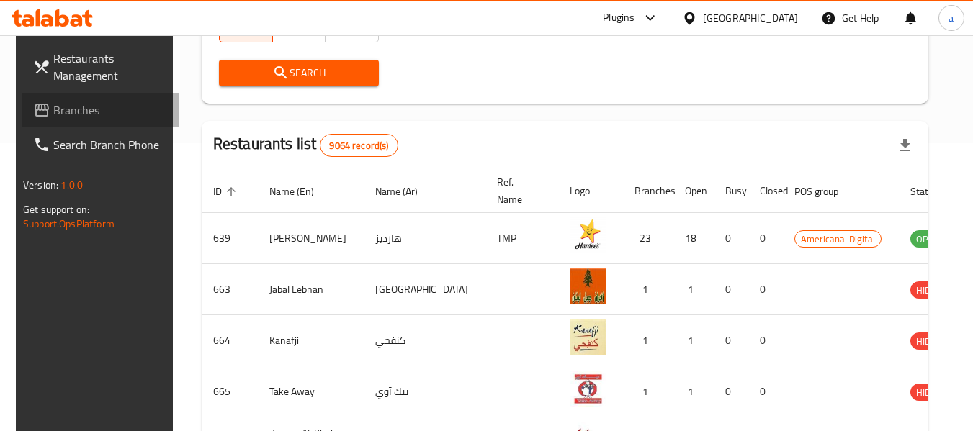
click at [66, 106] on span "Branches" at bounding box center [110, 110] width 114 height 17
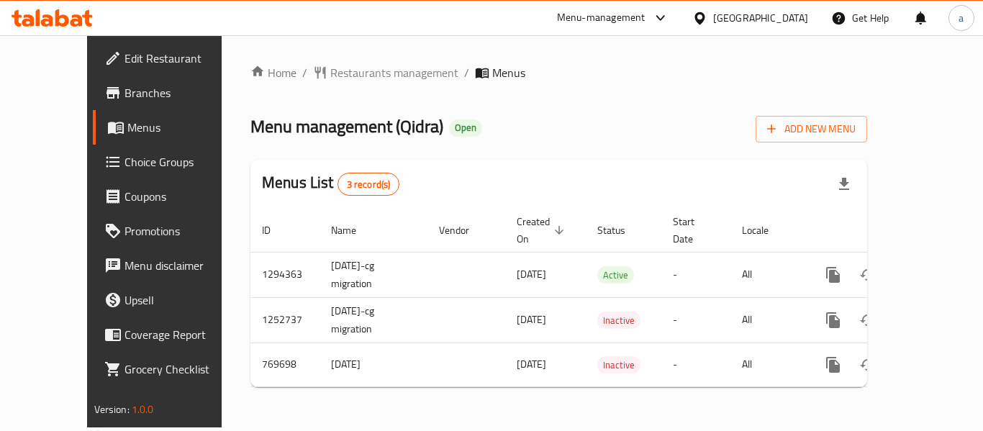
click at [790, 13] on div "[GEOGRAPHIC_DATA]" at bounding box center [760, 18] width 95 height 16
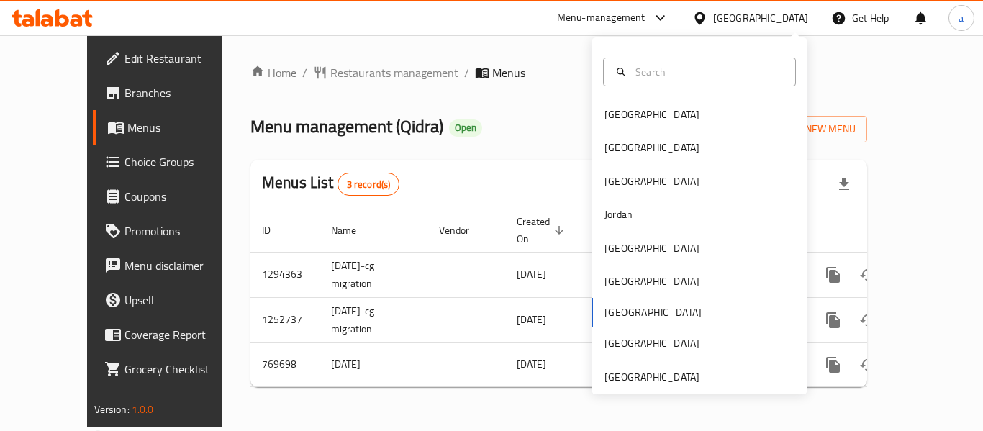
click at [515, 65] on ol "Home / Restaurants management / Menus" at bounding box center [559, 72] width 617 height 17
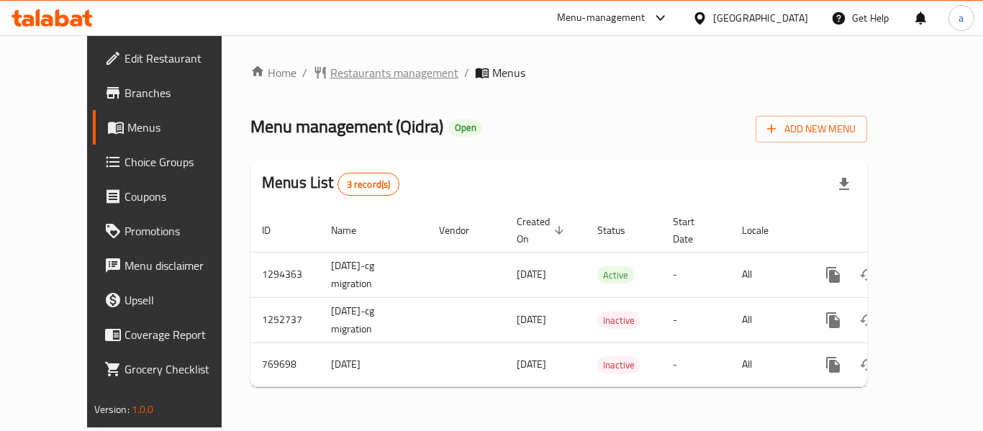
click at [313, 75] on icon "breadcrumb" at bounding box center [320, 73] width 14 height 14
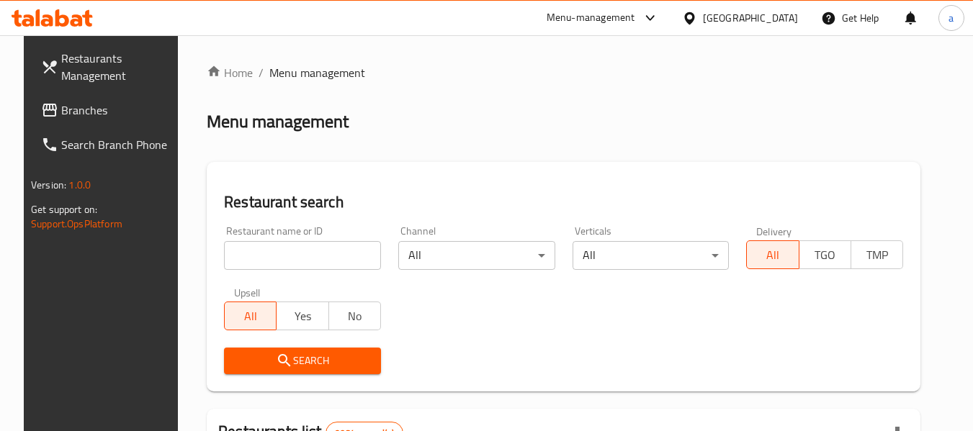
click at [96, 103] on span "Branches" at bounding box center [118, 110] width 114 height 17
